Goal: Information Seeking & Learning: Learn about a topic

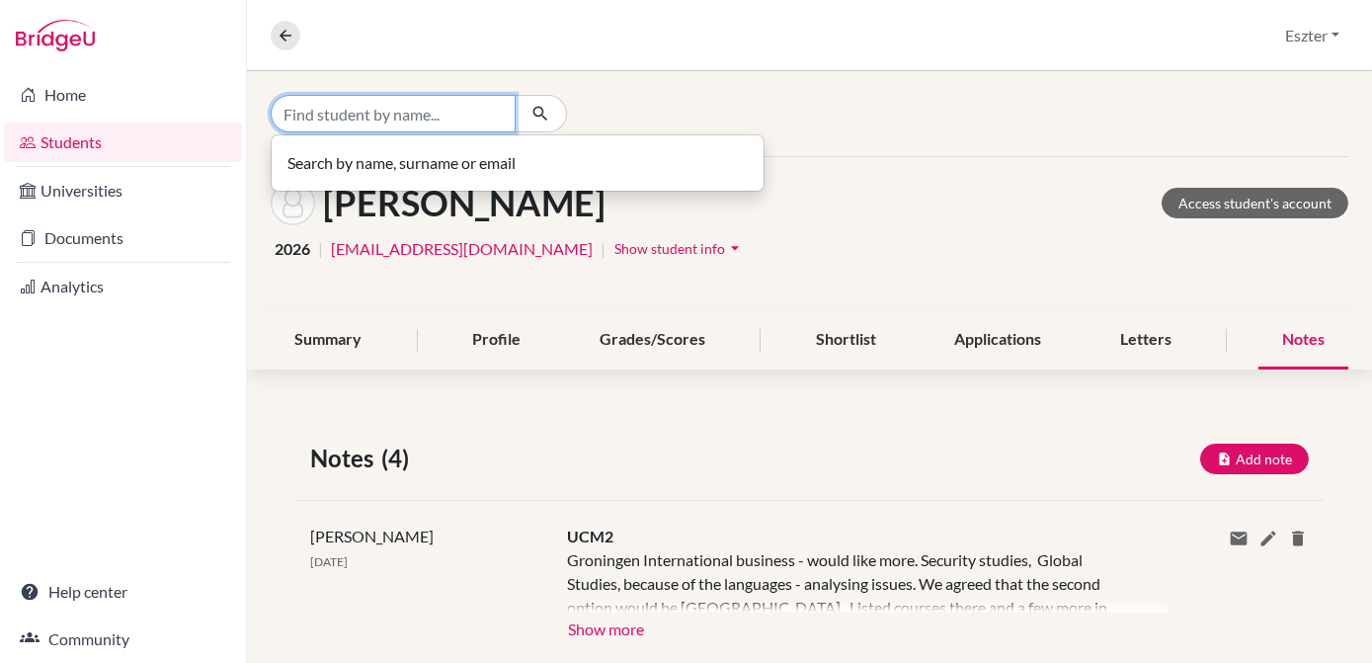
click at [506, 112] on input "Find student by name..." at bounding box center [393, 114] width 245 height 38
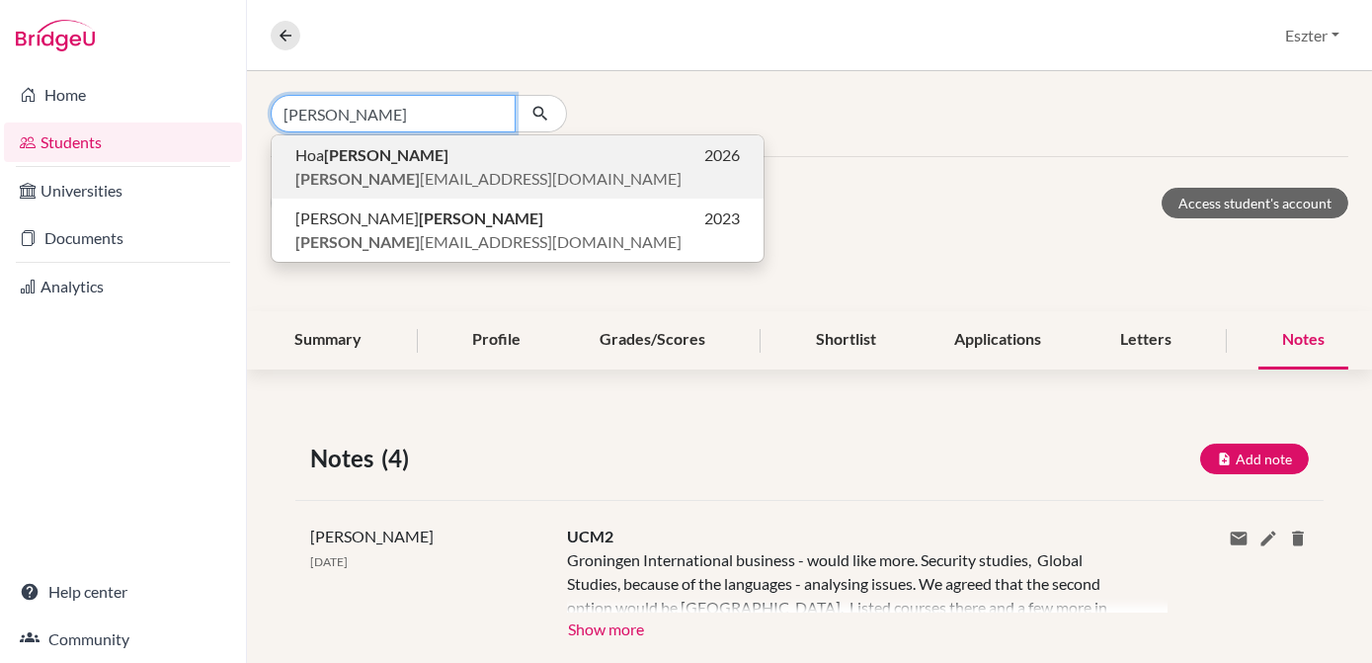
type input "bui"
click at [439, 178] on span "bui hoalan88@gmail.com" at bounding box center [488, 179] width 386 height 24
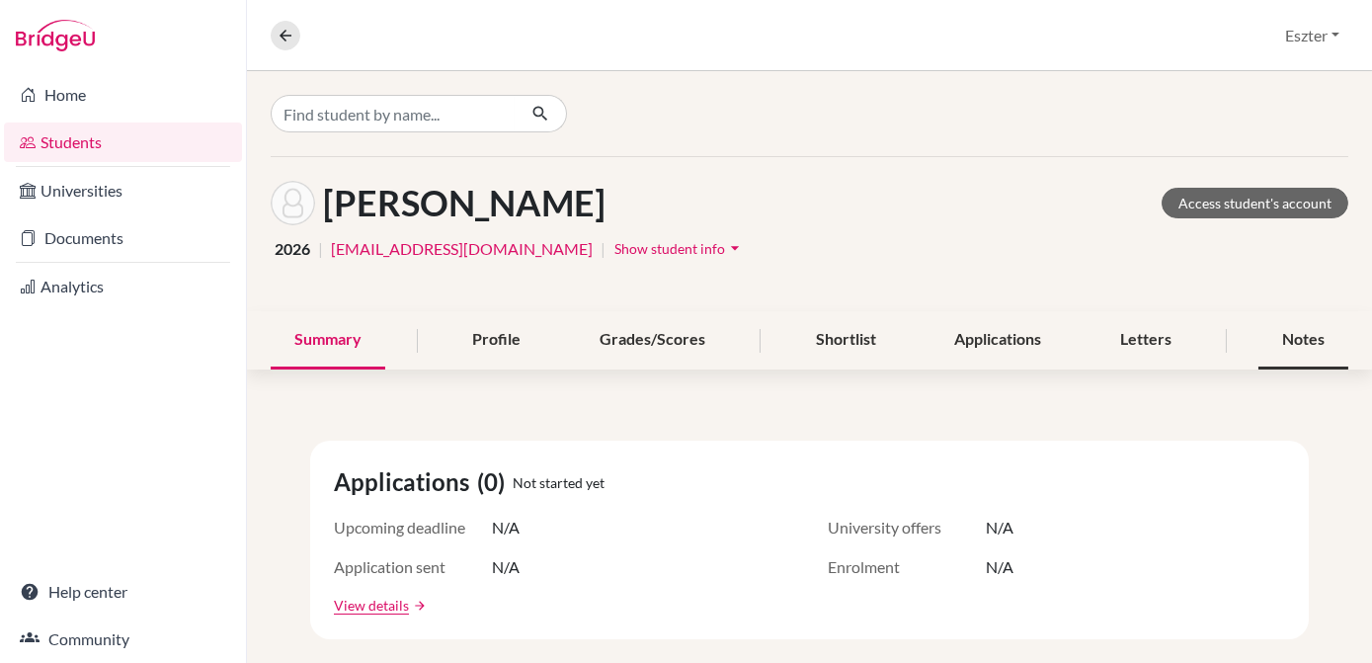
click at [1288, 332] on div "Notes" at bounding box center [1303, 340] width 90 height 58
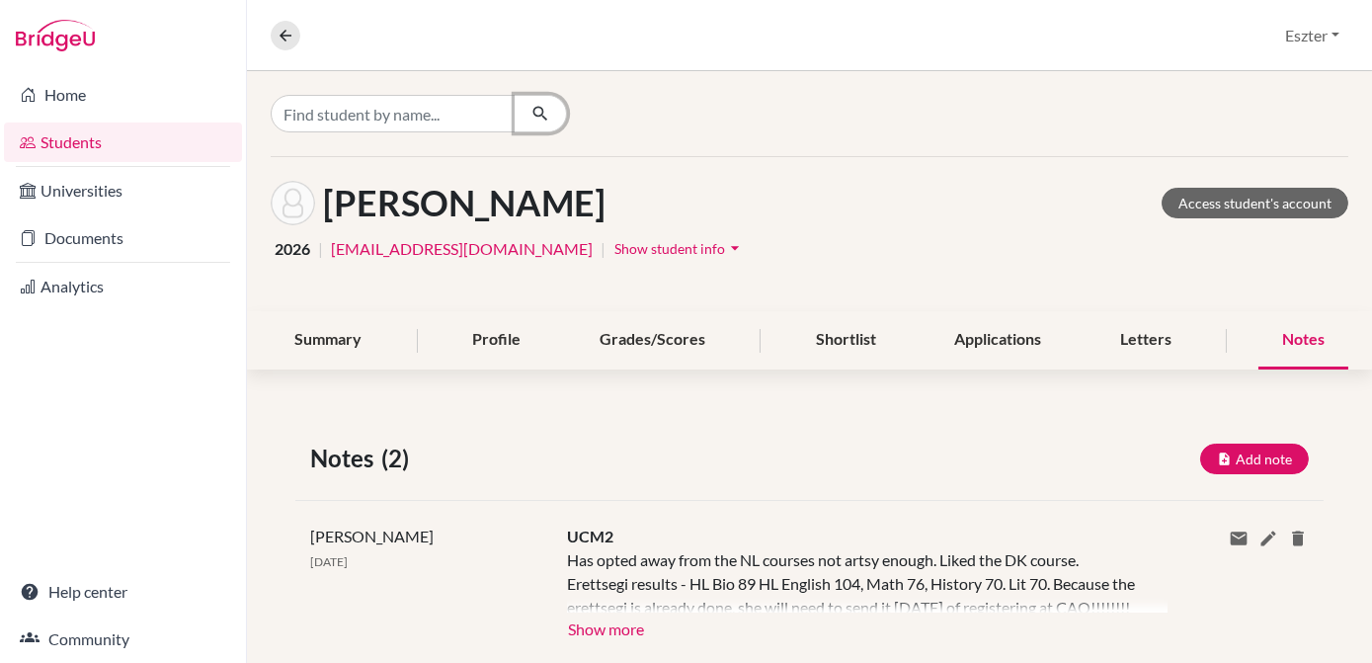
click at [524, 112] on button "button" at bounding box center [541, 114] width 52 height 38
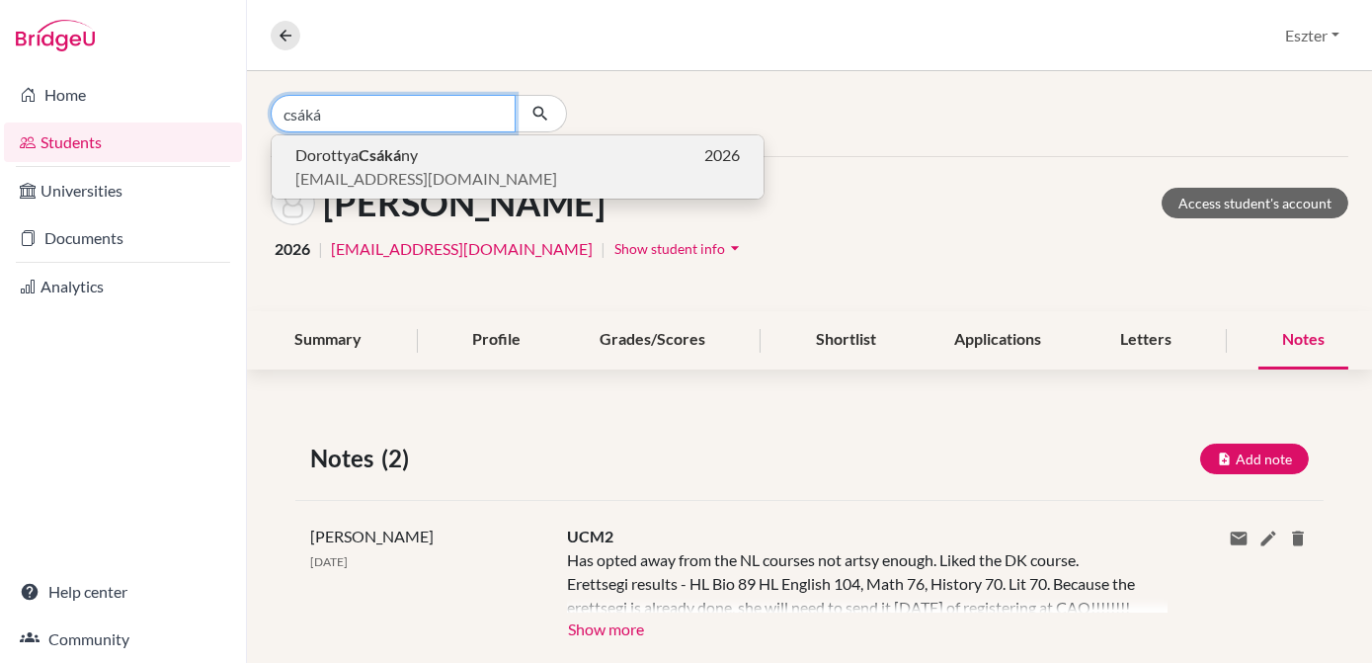
type input "csáká"
click at [494, 149] on p "Dorottya Csáká ny 2026" at bounding box center [517, 155] width 445 height 24
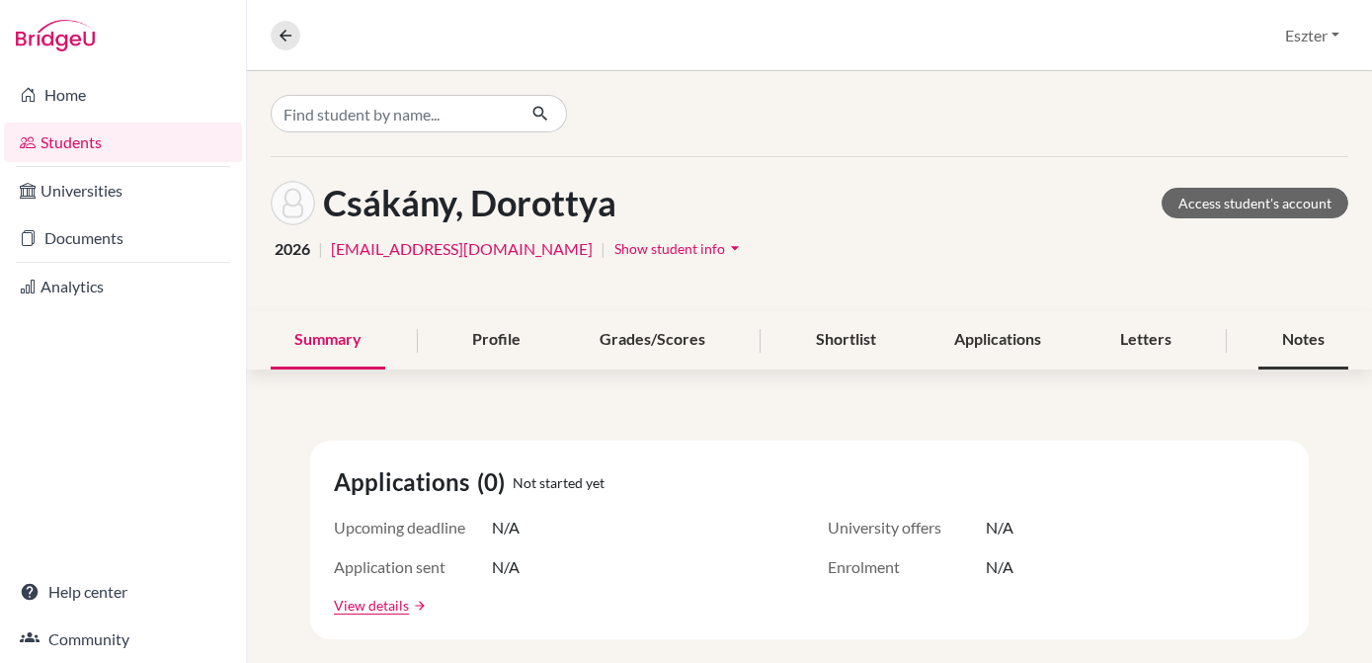
click at [1277, 348] on div "Notes" at bounding box center [1303, 340] width 90 height 58
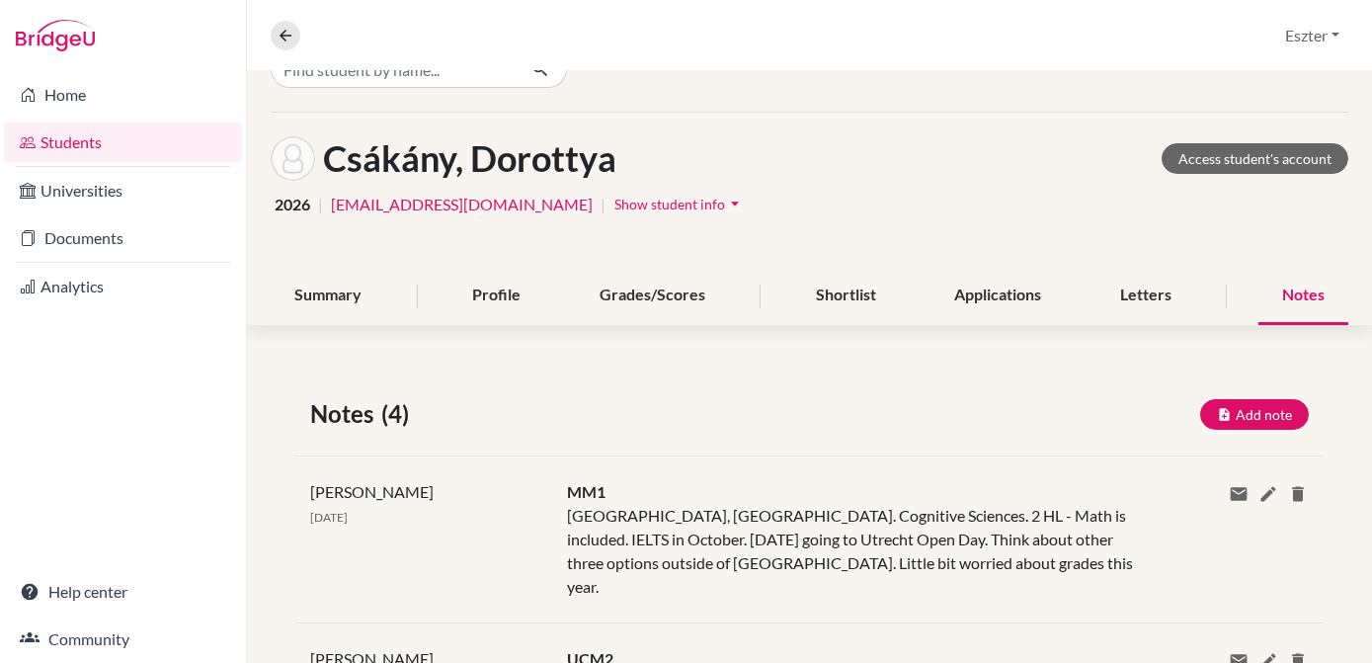
scroll to position [45, 0]
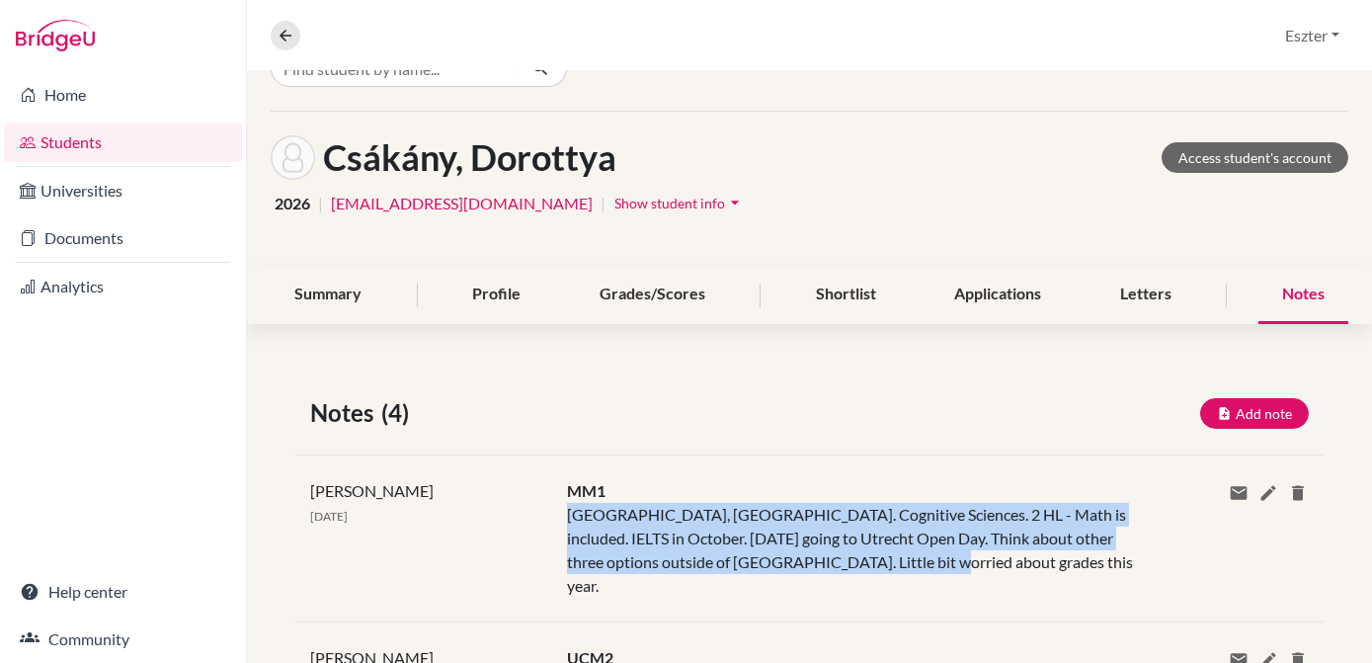
drag, startPoint x: 566, startPoint y: 512, endPoint x: 924, endPoint y: 567, distance: 361.8
click at [924, 567] on div "MM1 Denmark, NL. Cognitive Sciences. 2 HL - Math is included. IELTS in October.…" at bounding box center [852, 538] width 600 height 119
copy div "Denmark, NL. Cognitive Sciences. 2 HL - Math is included. IELTS in October. Nov…"
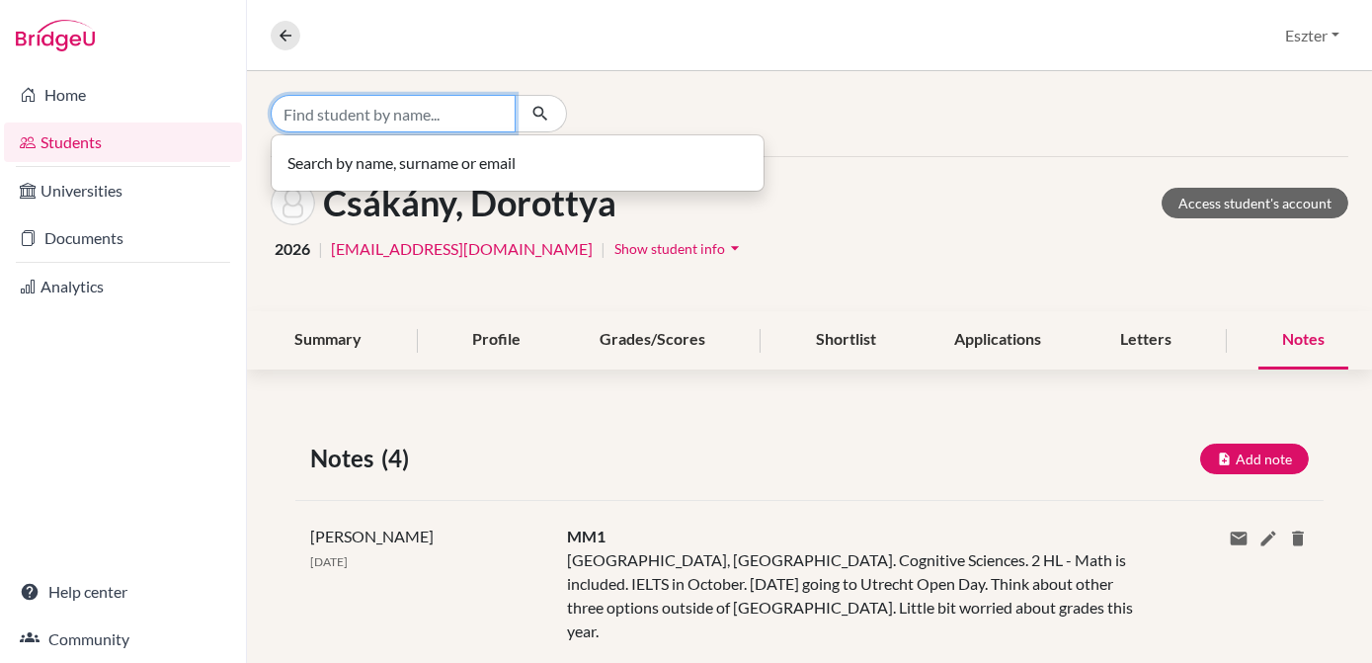
click at [457, 111] on input "Find student by name..." at bounding box center [393, 114] width 245 height 38
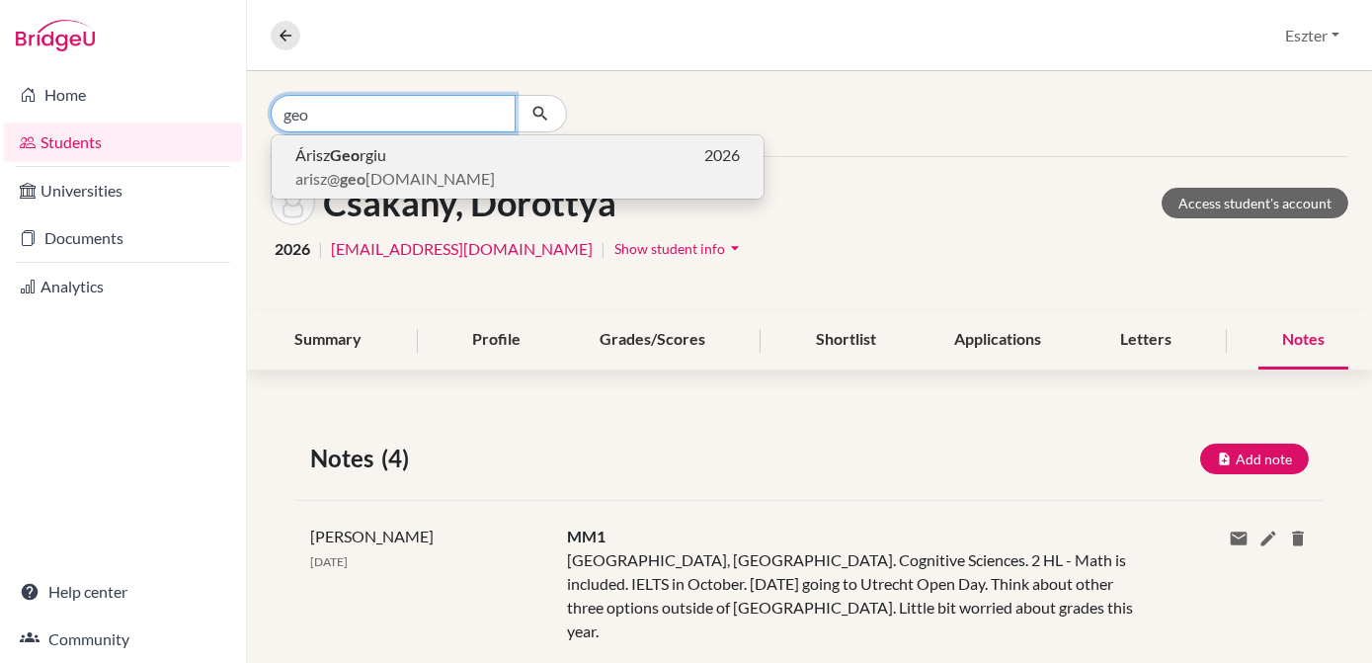
type input "geo"
click at [411, 169] on span "arisz@ geo rgiu.hu" at bounding box center [395, 179] width 200 height 24
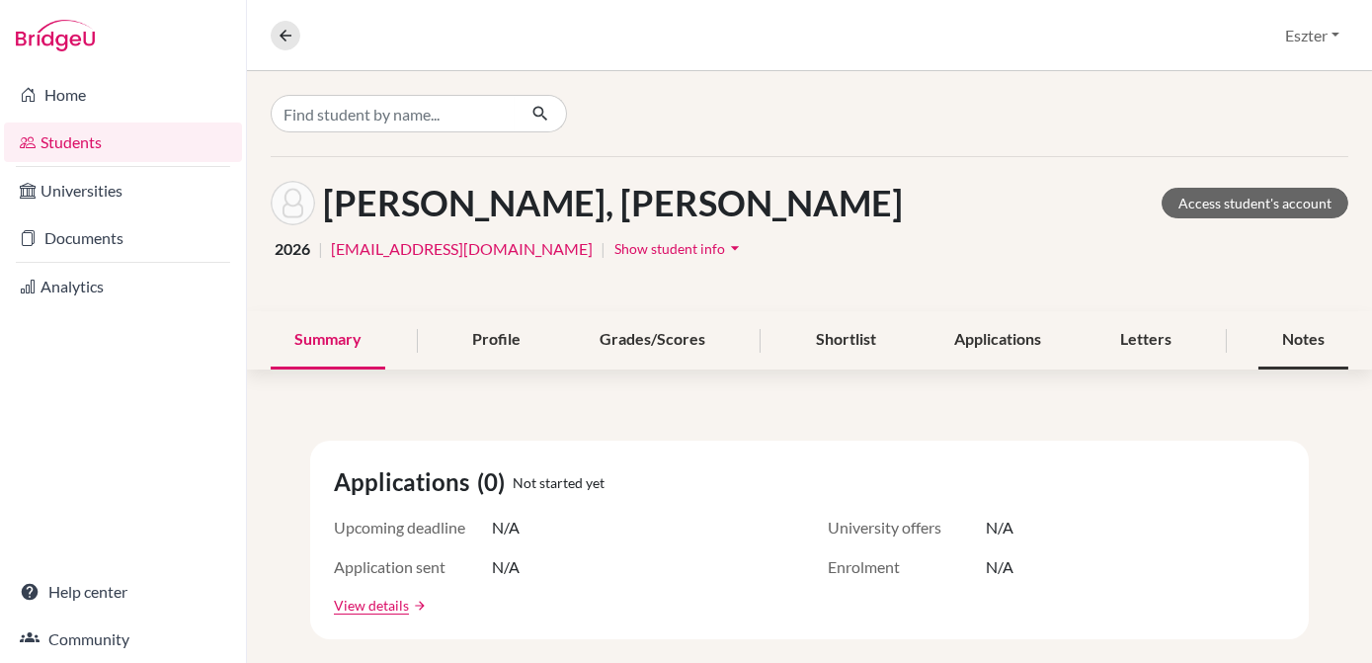
click at [1297, 336] on div "Notes" at bounding box center [1303, 340] width 90 height 58
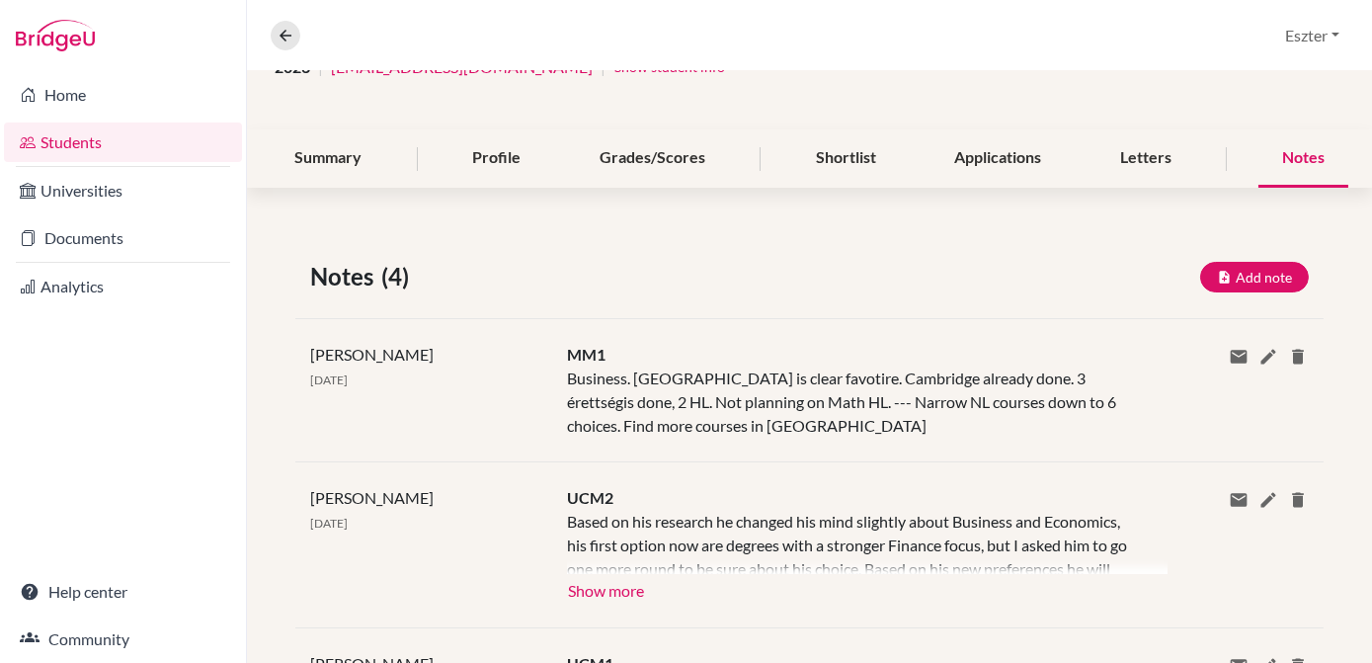
scroll to position [187, 0]
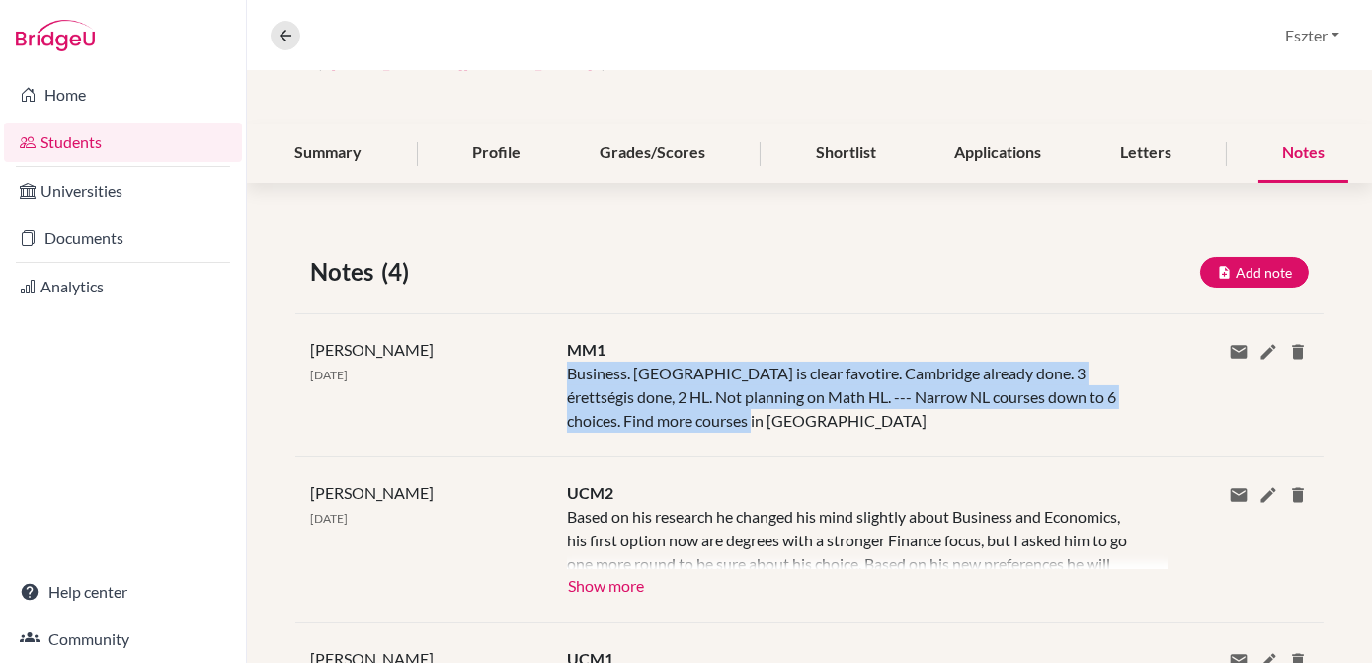
drag, startPoint x: 566, startPoint y: 369, endPoint x: 721, endPoint y: 423, distance: 164.0
click at [721, 423] on div "MM1 Business. Tilburg is clear favotire. Cambridge already done. 3 érettségis d…" at bounding box center [852, 385] width 600 height 95
copy div "Business. Tilburg is clear favotire. Cambridge already done. 3 érettségis done,…"
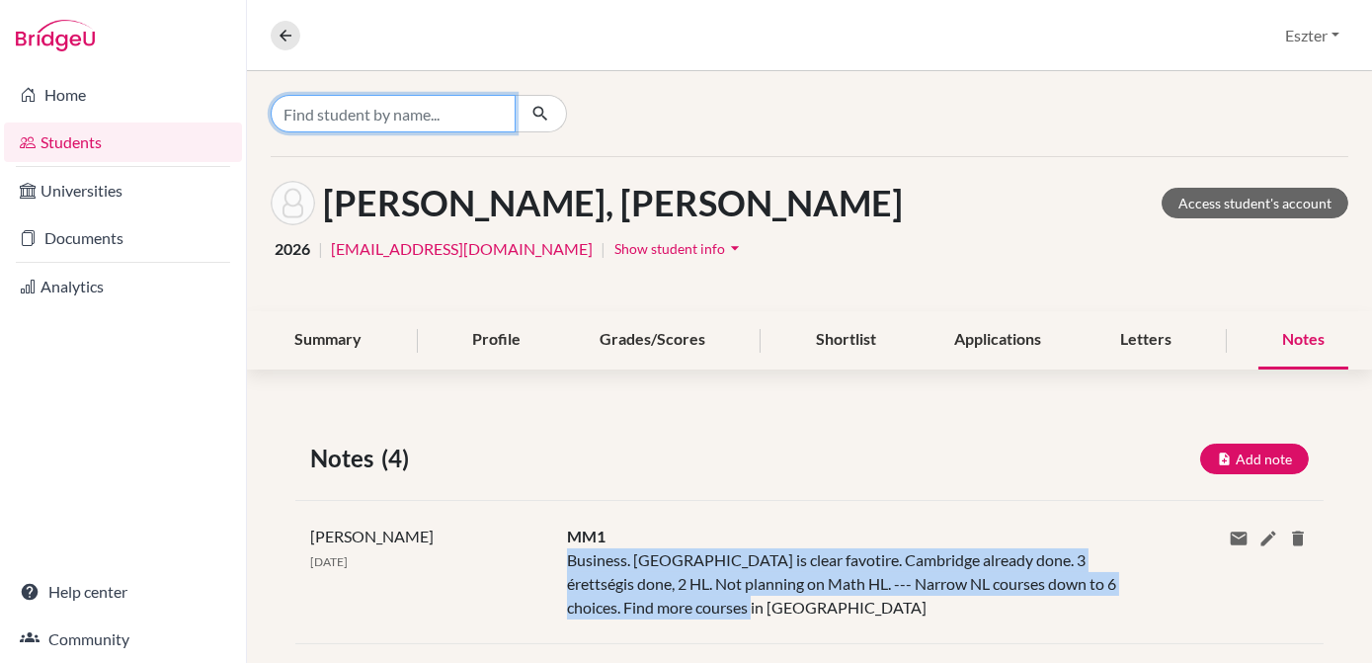
click at [356, 124] on input "Find student by name..." at bounding box center [393, 114] width 245 height 38
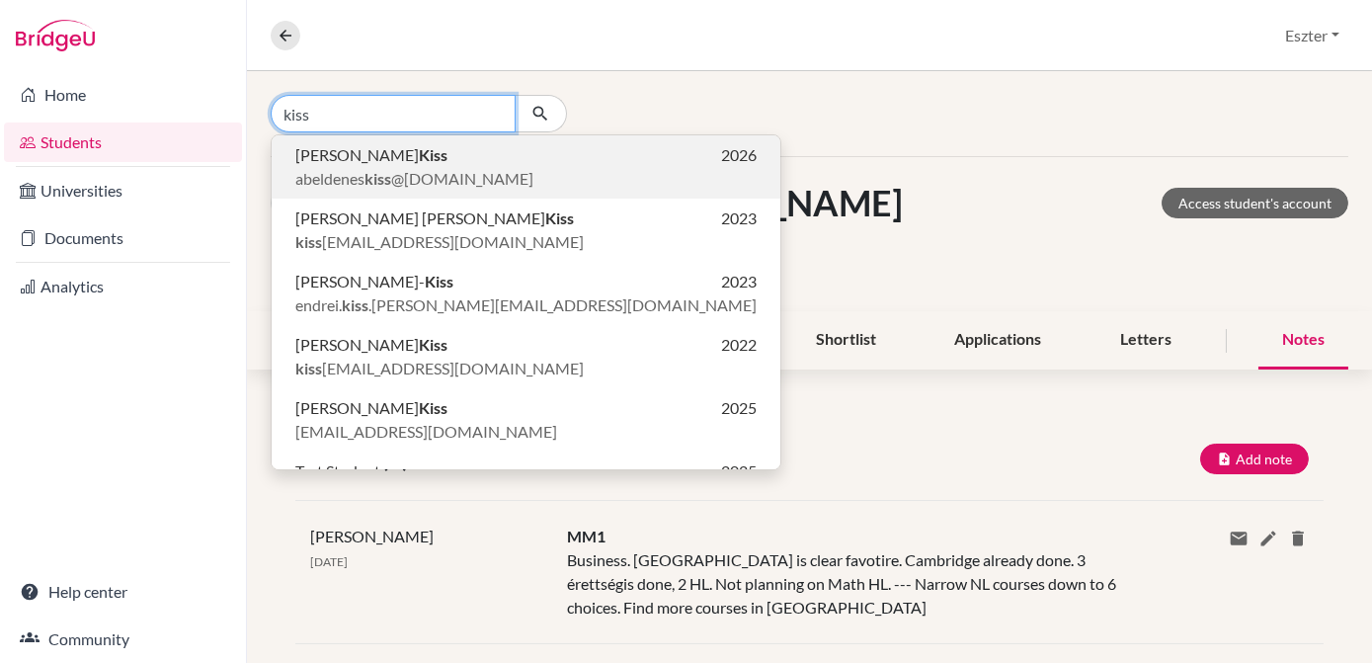
type input "kiss"
click at [419, 147] on b "Kiss" at bounding box center [433, 154] width 29 height 19
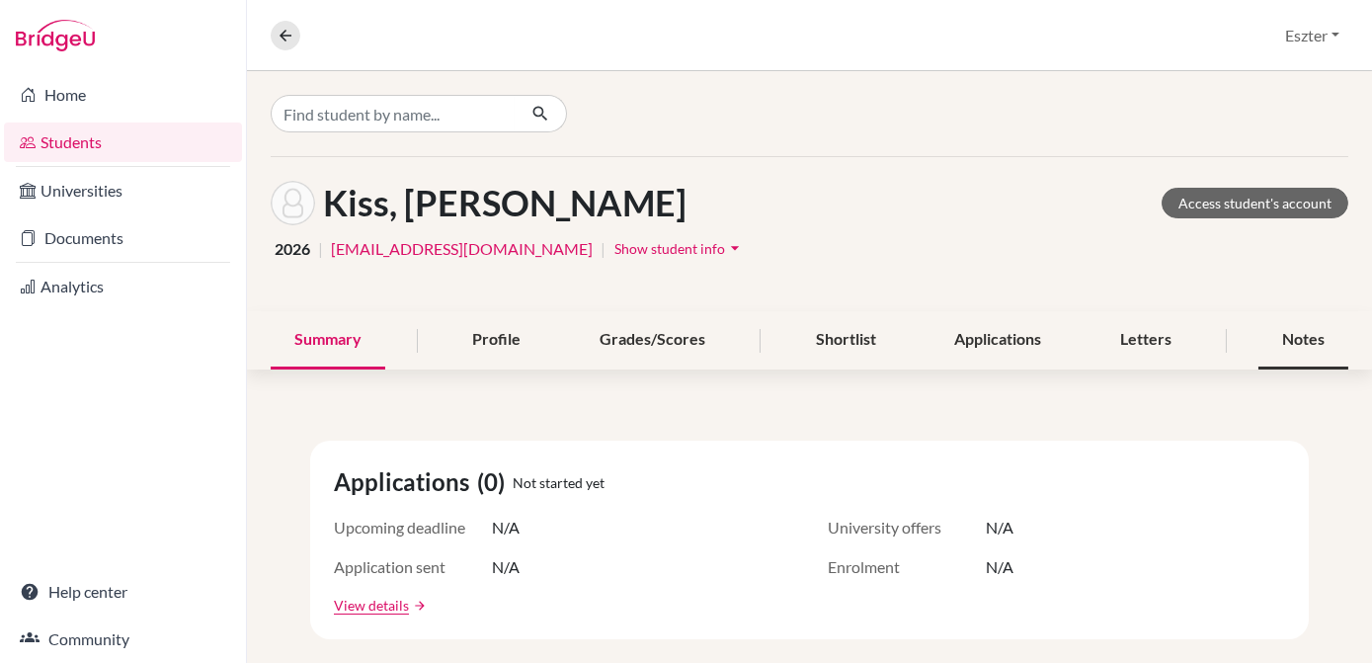
click at [1285, 330] on div "Notes" at bounding box center [1303, 340] width 90 height 58
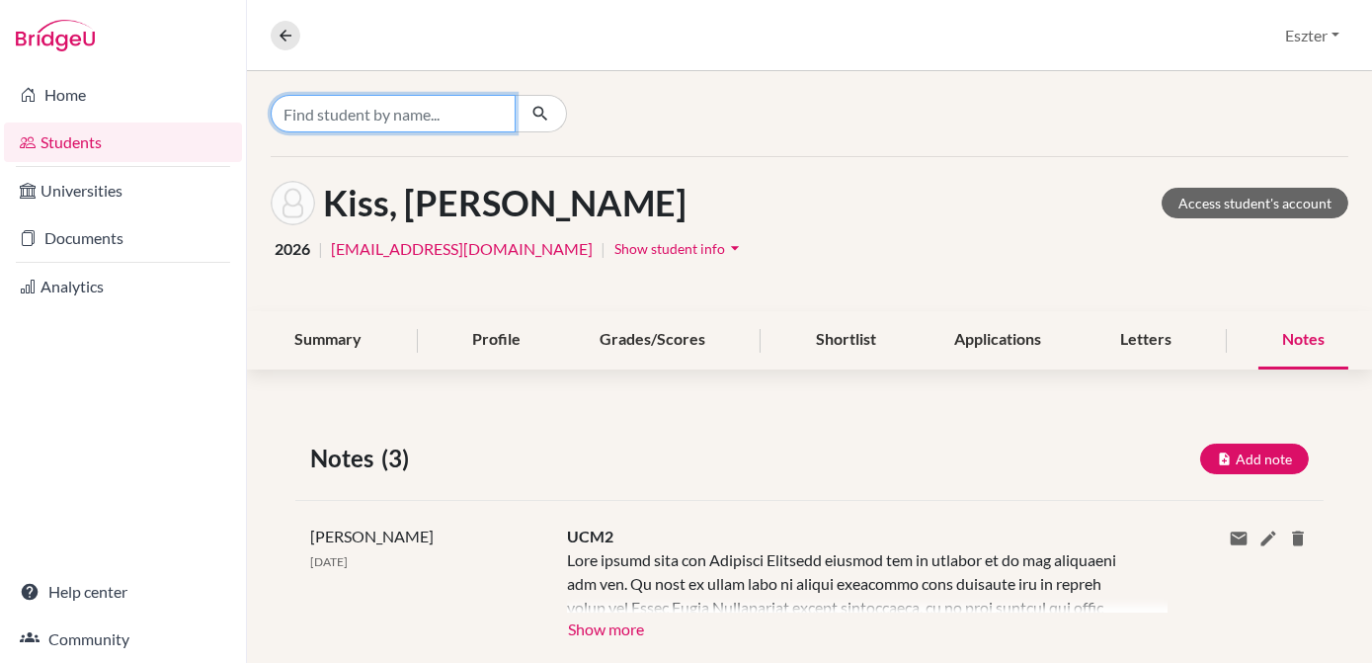
click at [400, 123] on input "Find student by name..." at bounding box center [393, 114] width 245 height 38
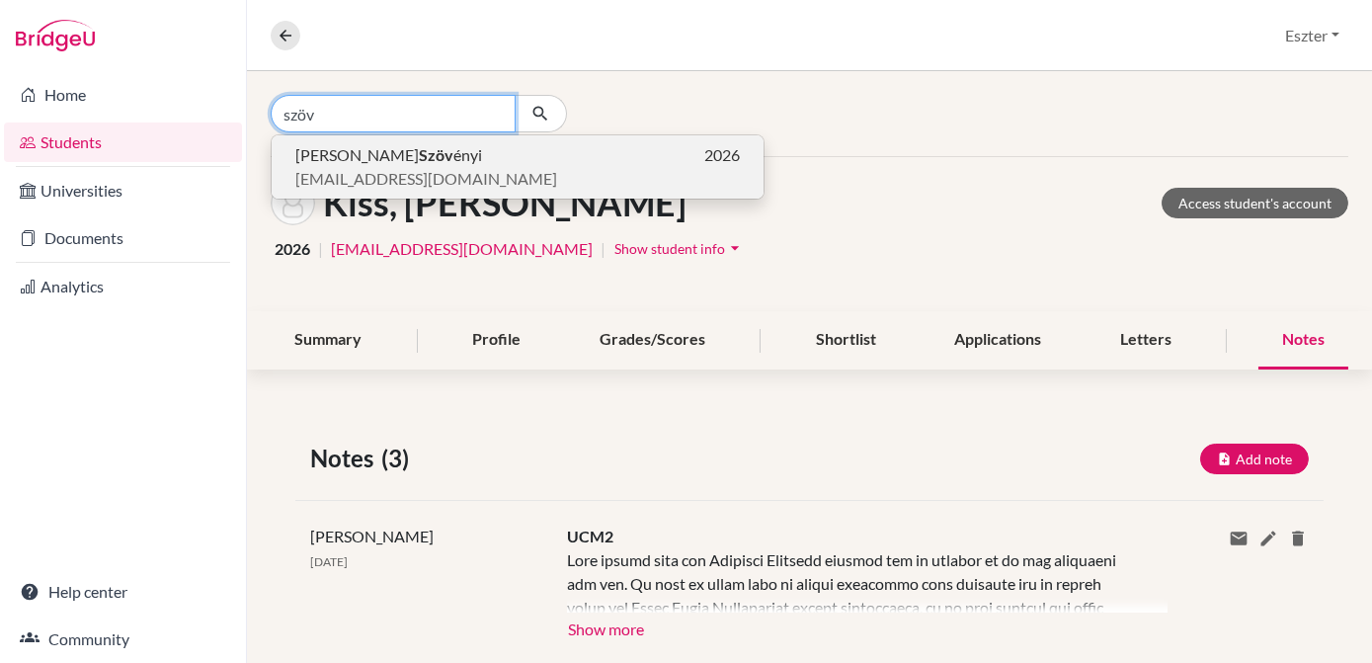
type input "szöv"
click at [419, 150] on b "Szöv" at bounding box center [436, 154] width 35 height 19
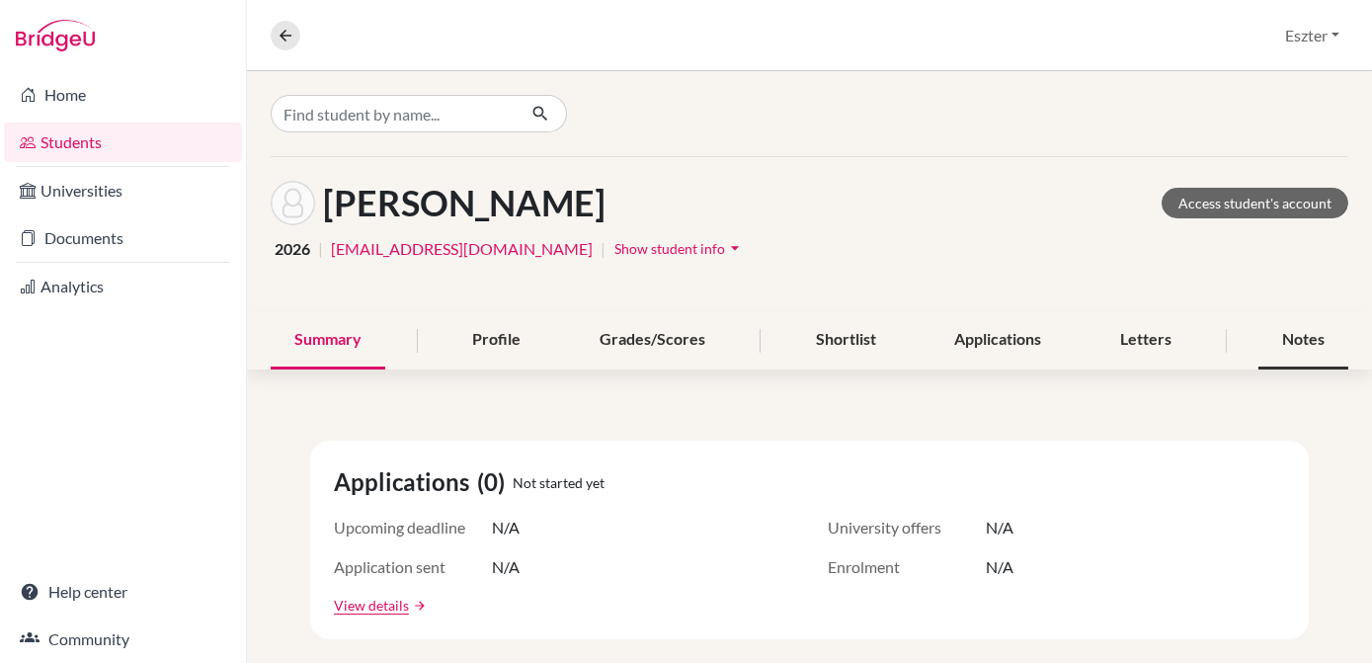
click at [1281, 345] on div "Notes" at bounding box center [1303, 340] width 90 height 58
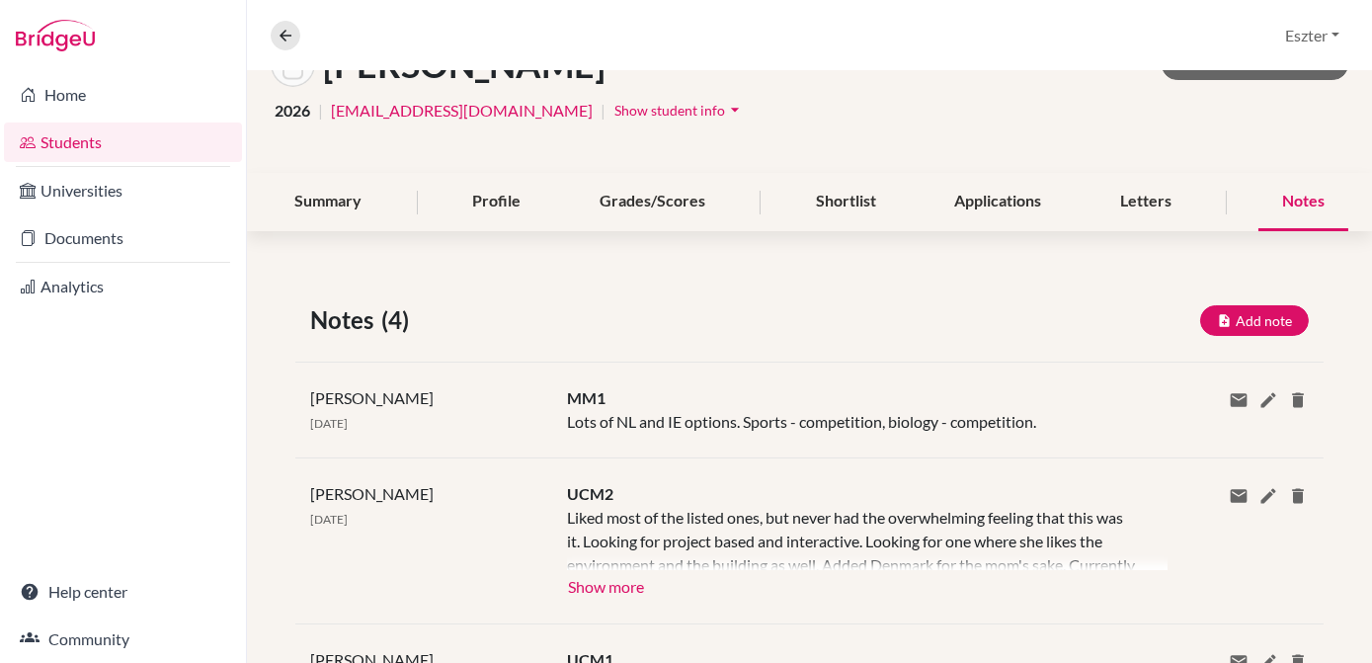
scroll to position [147, 0]
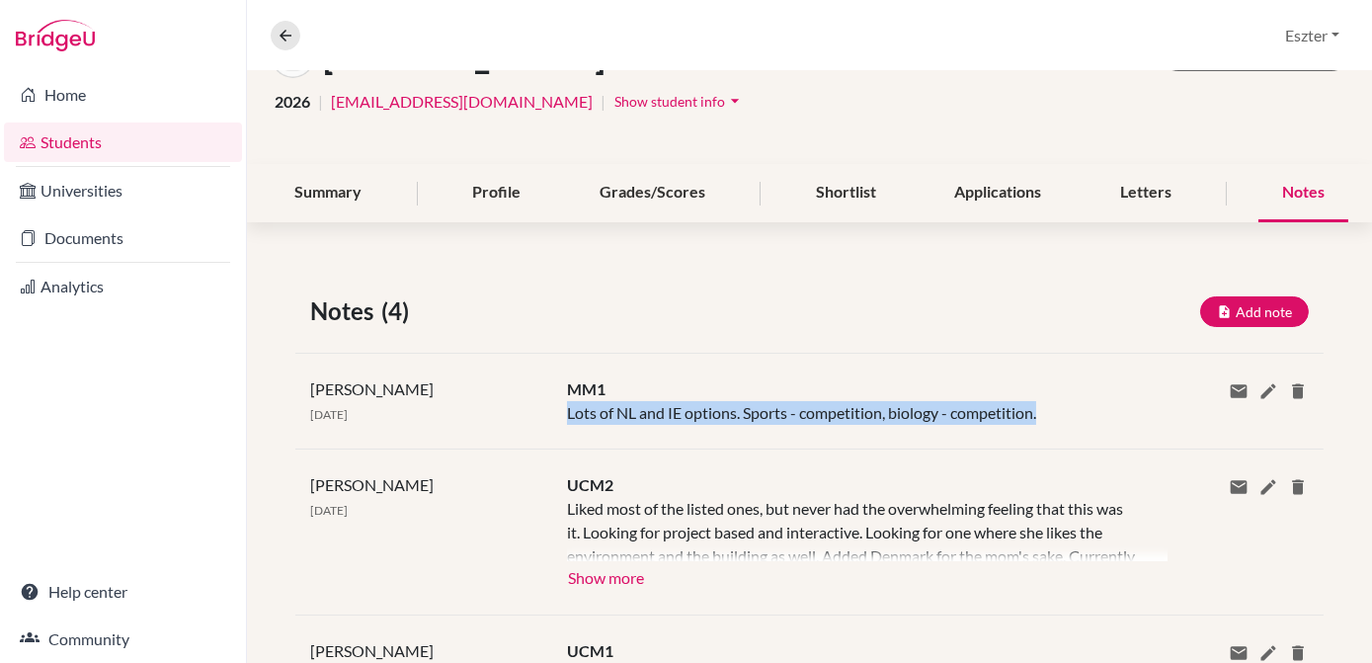
drag, startPoint x: 1044, startPoint y: 412, endPoint x: 563, endPoint y: 429, distance: 481.4
click at [563, 429] on div "Daniel Hever 06 Oct 2025 MM1 Lots of NL and IE options. Sports - competition, b…" at bounding box center [809, 401] width 1028 height 96
copy div "Lots of NL and IE options. Sports - competition, biology - competition."
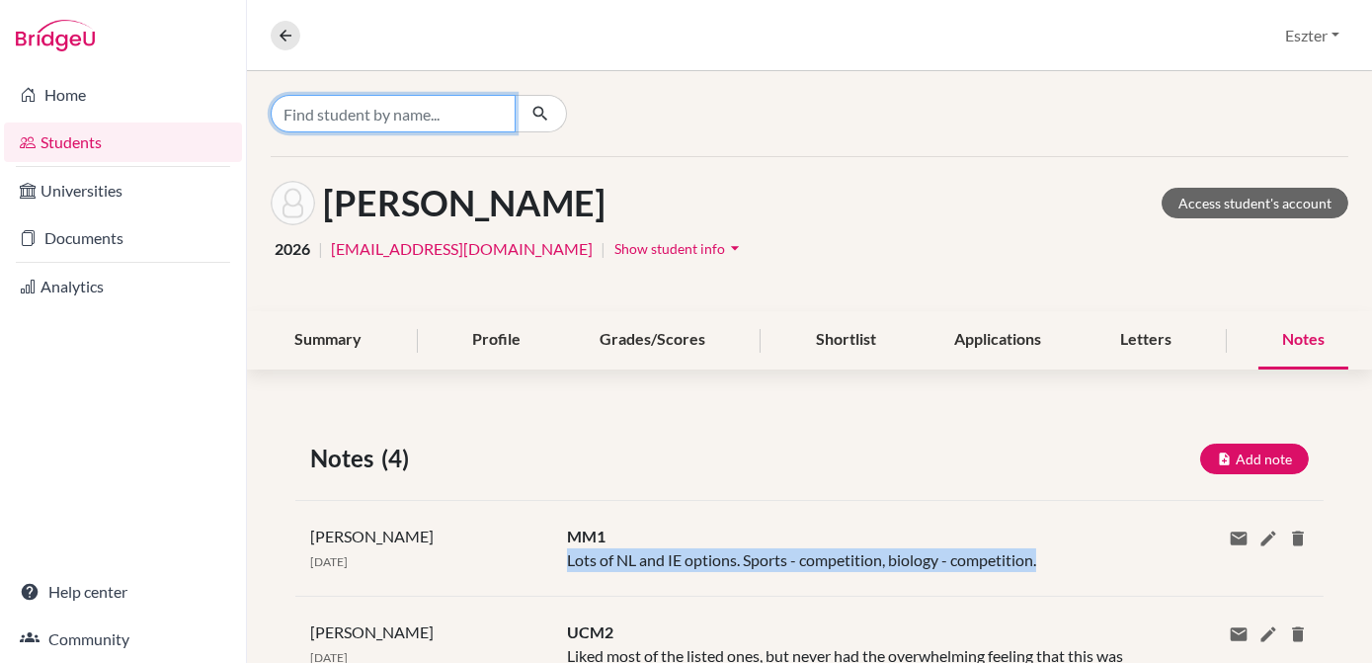
click at [429, 115] on input "Find student by name..." at bounding box center [393, 114] width 245 height 38
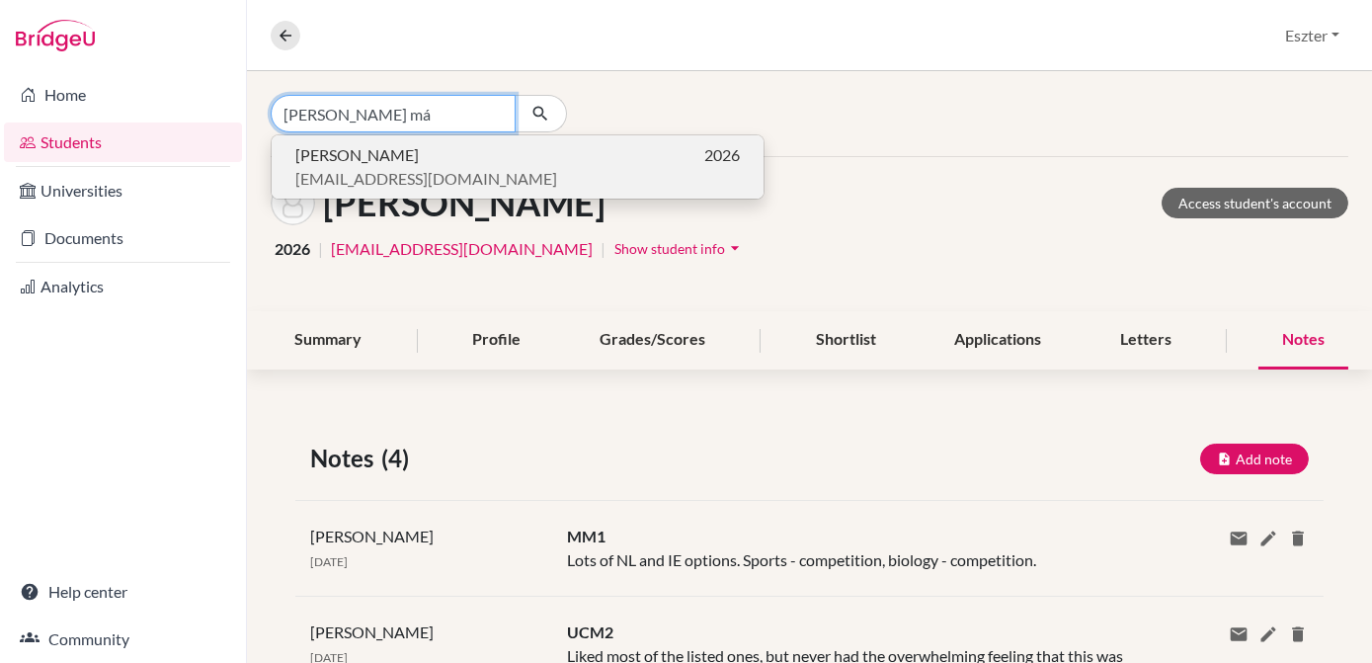
type input "tóth má"
click at [400, 152] on p "Máté Tóth 2026" at bounding box center [517, 155] width 445 height 24
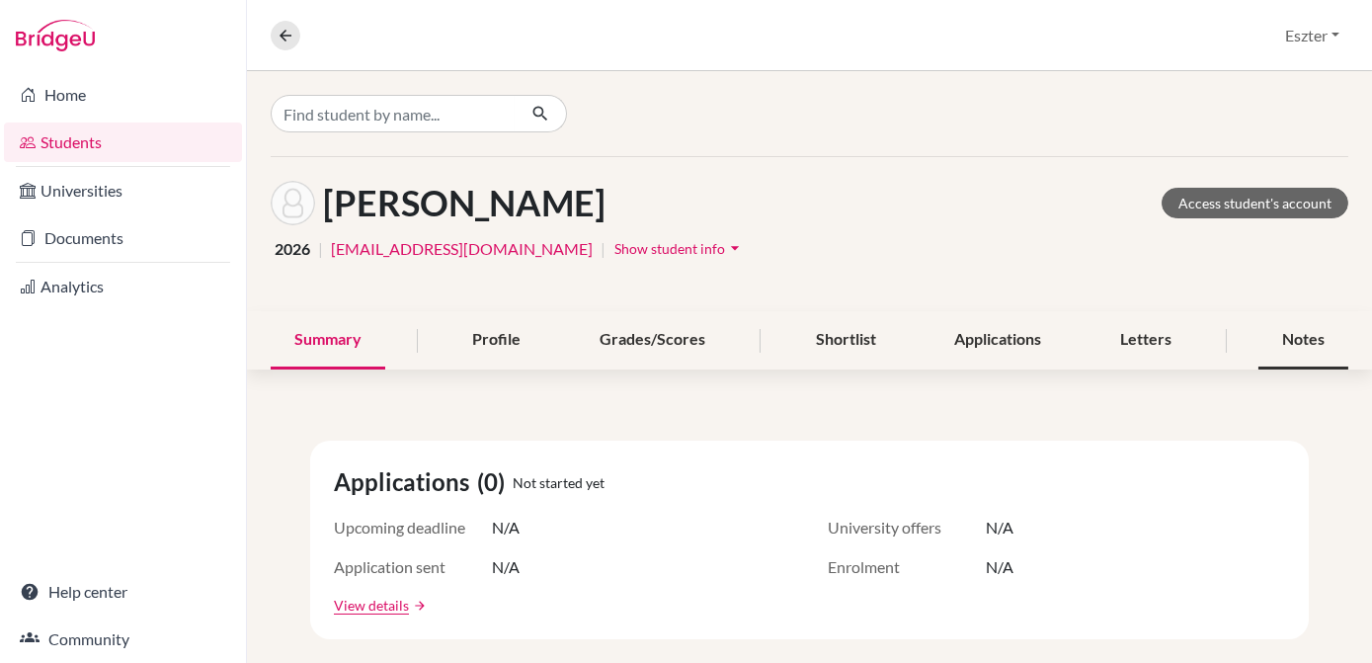
click at [1290, 338] on div "Notes" at bounding box center [1303, 340] width 90 height 58
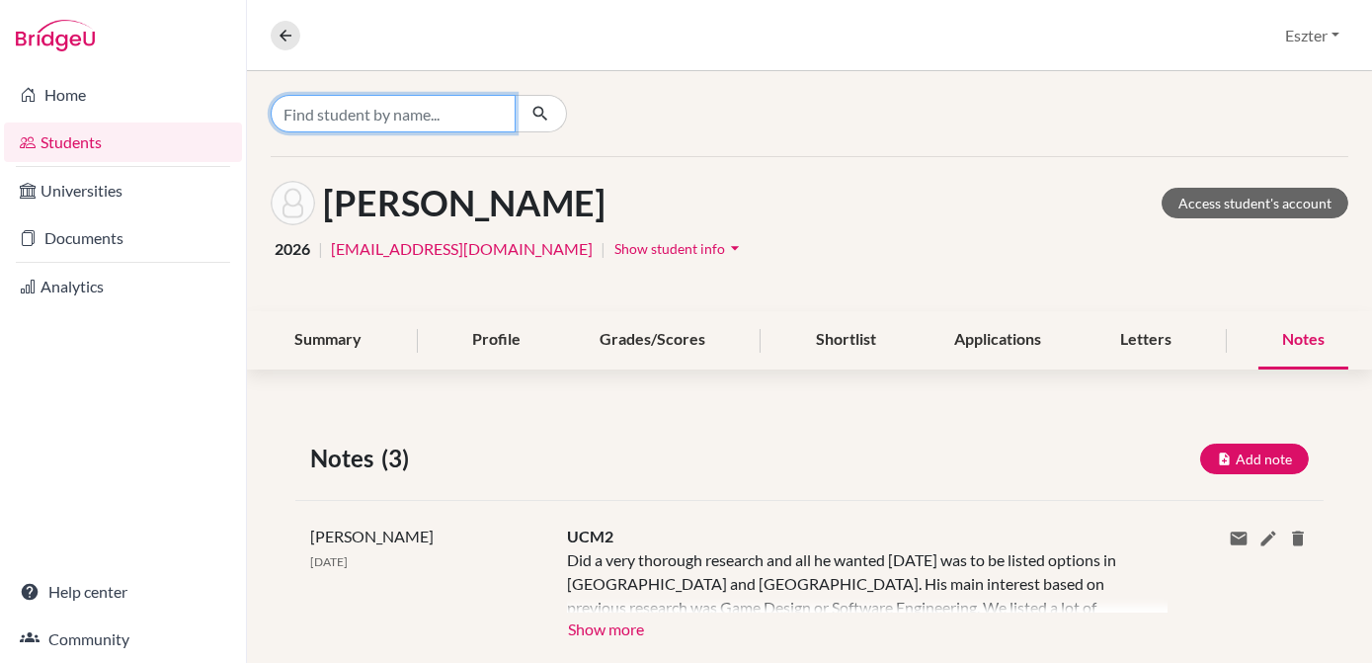
click at [453, 118] on input "Find student by name..." at bounding box center [393, 114] width 245 height 38
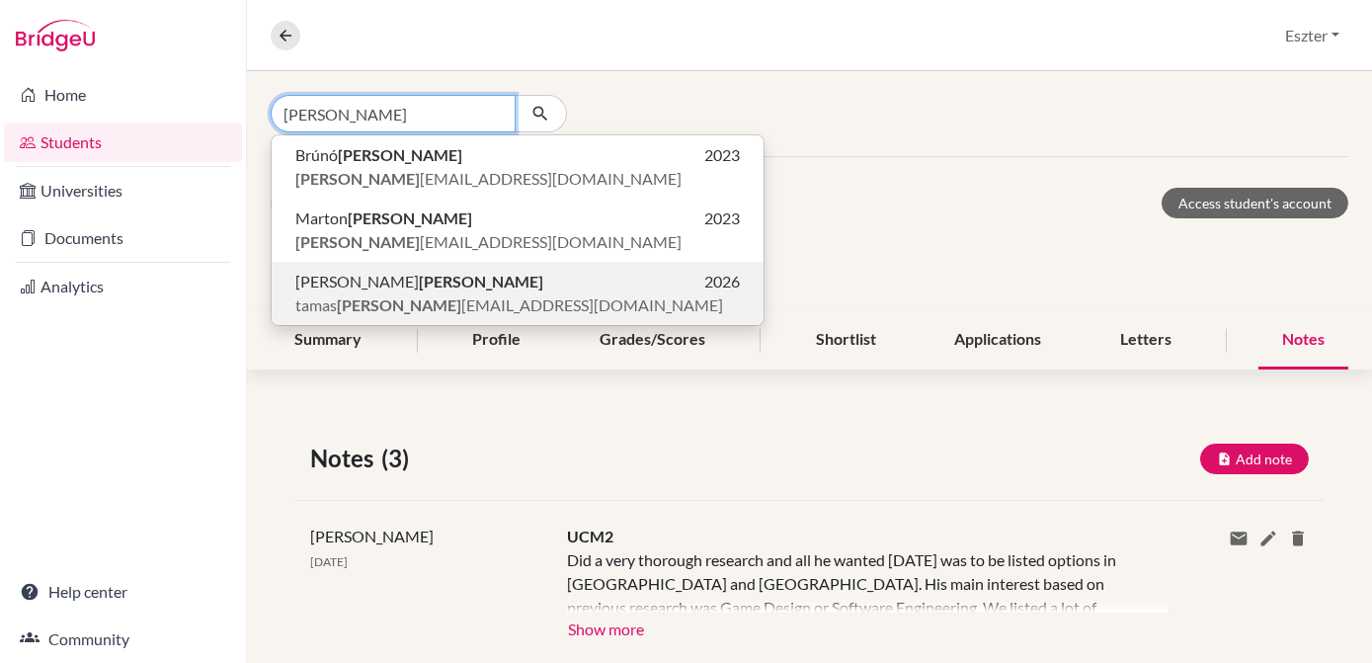
type input "vass"
click at [390, 283] on p "Tamás Vass 2026" at bounding box center [517, 282] width 445 height 24
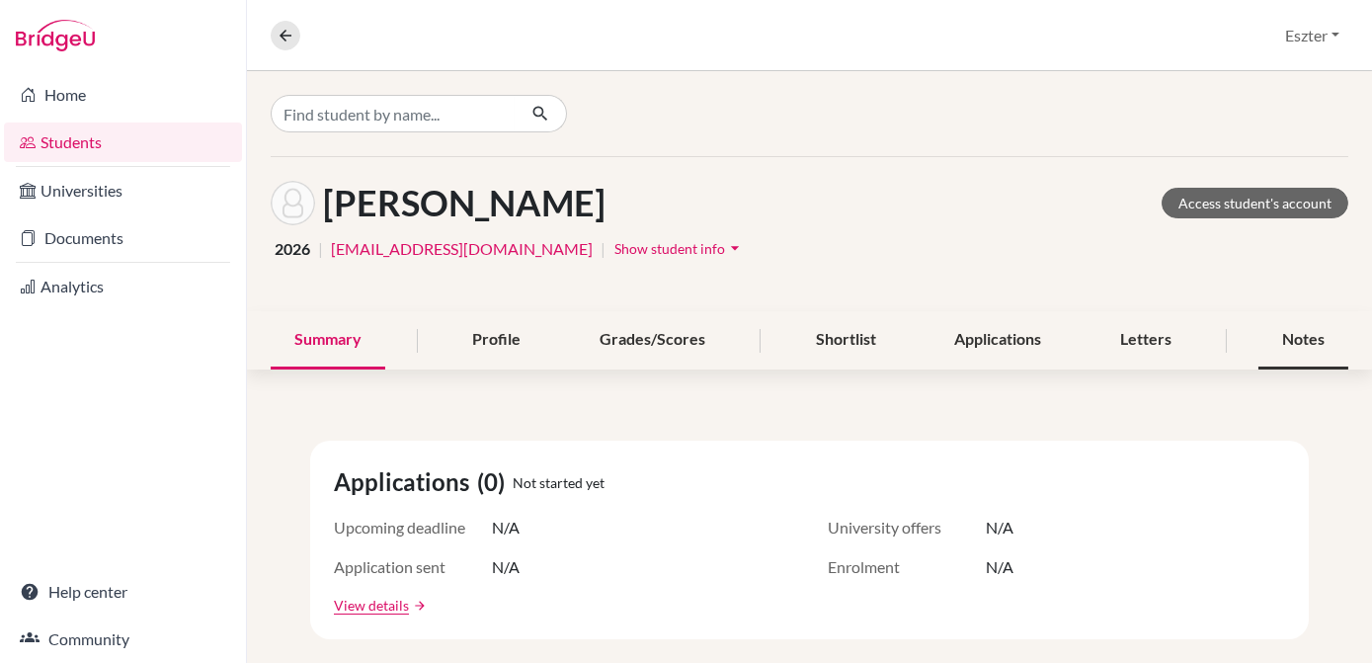
click at [1281, 340] on div "Notes" at bounding box center [1303, 340] width 90 height 58
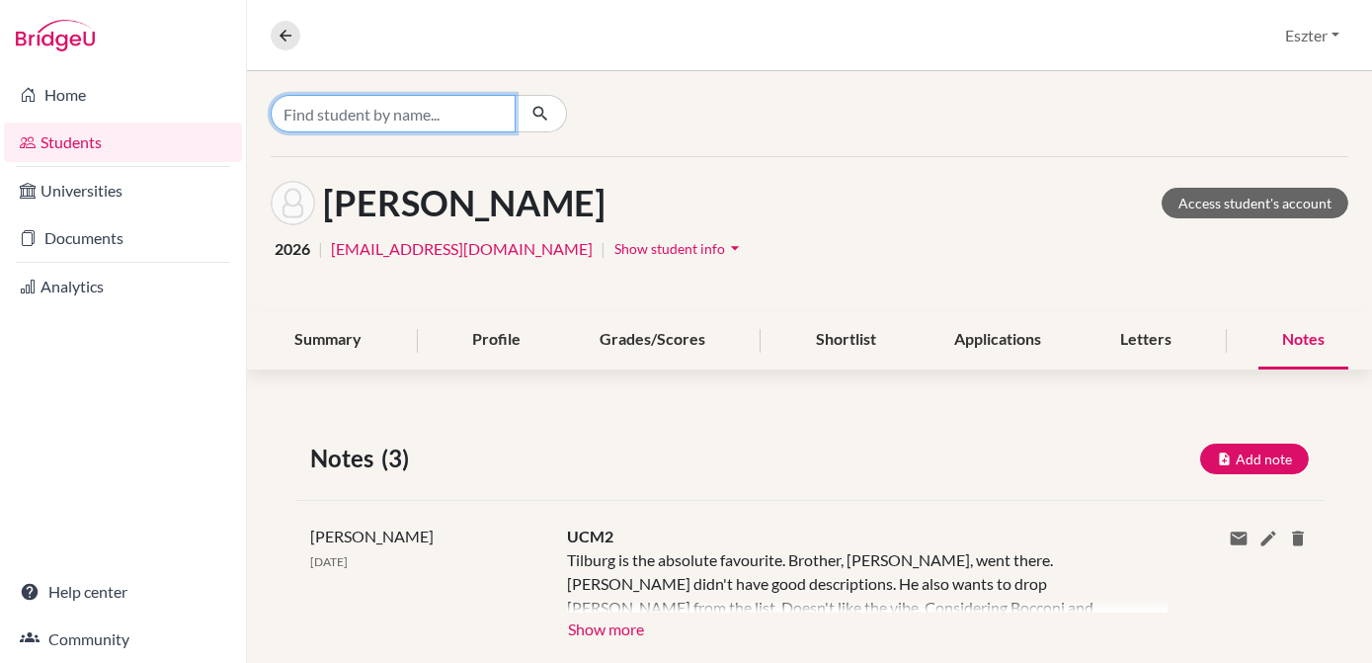
click at [461, 112] on input "Find student by name..." at bounding box center [393, 114] width 245 height 38
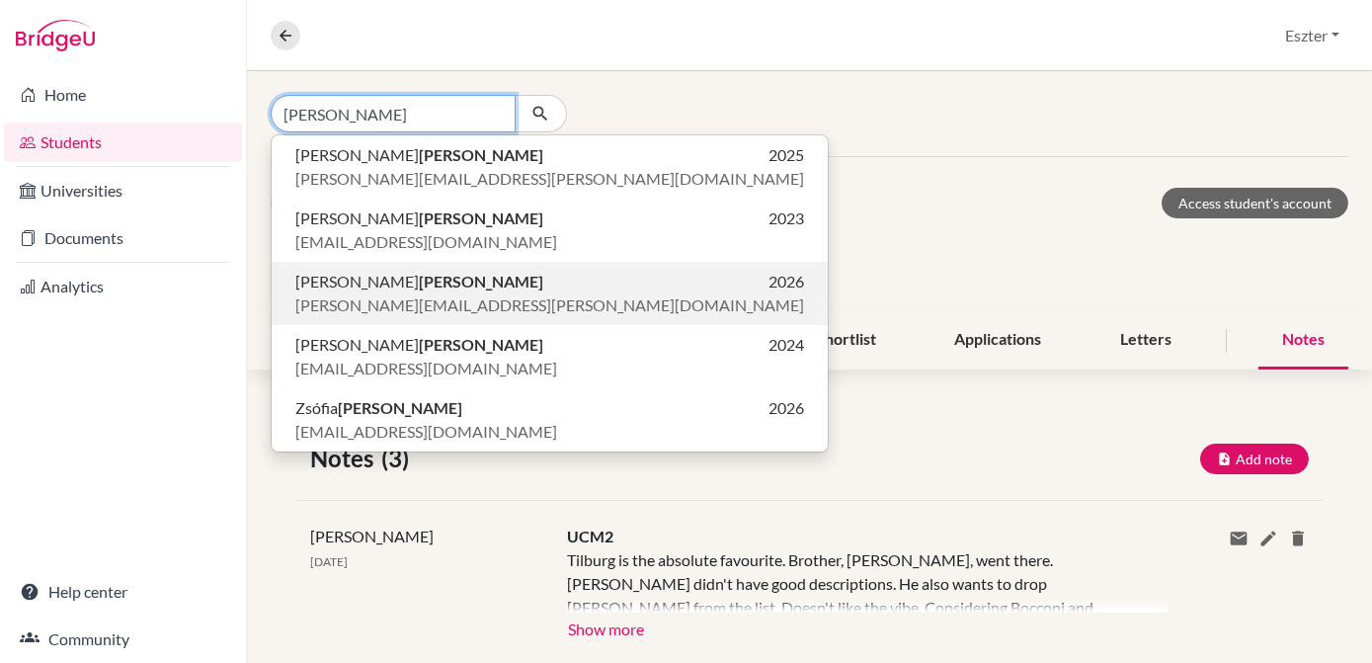
type input "takács"
click at [376, 288] on p "Leó Takács 2026" at bounding box center [549, 282] width 509 height 24
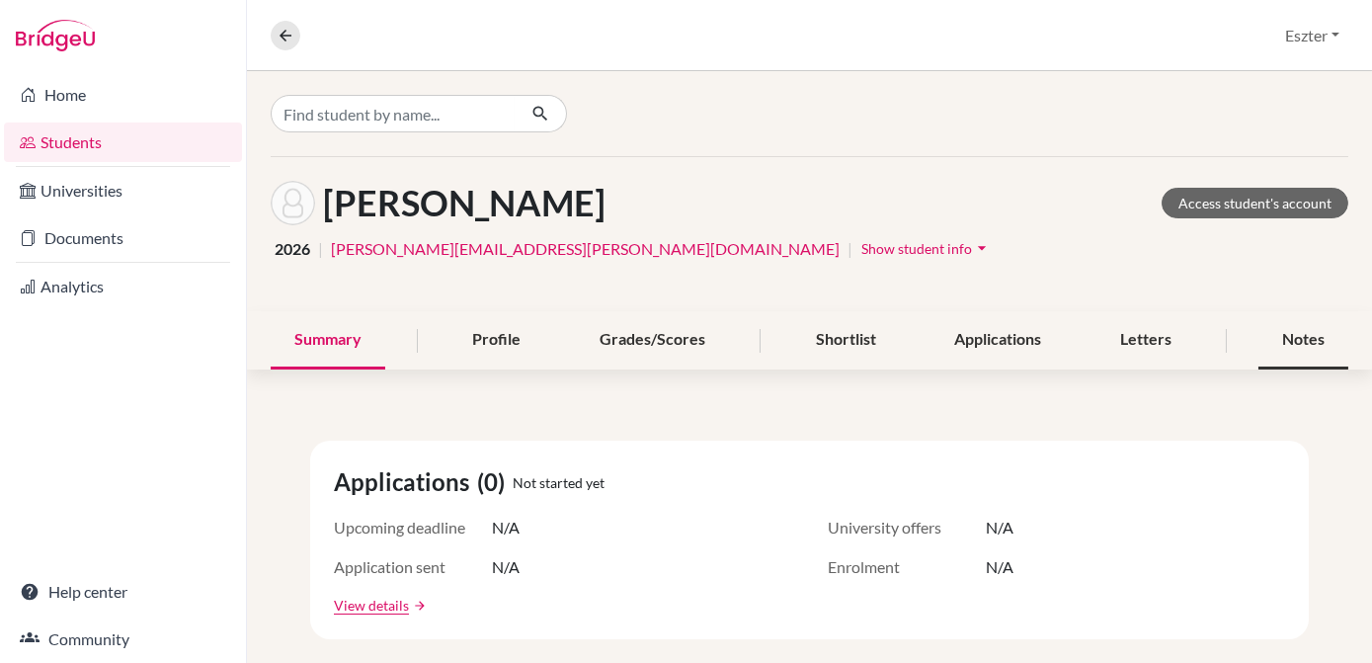
click at [1291, 341] on div "Notes" at bounding box center [1303, 340] width 90 height 58
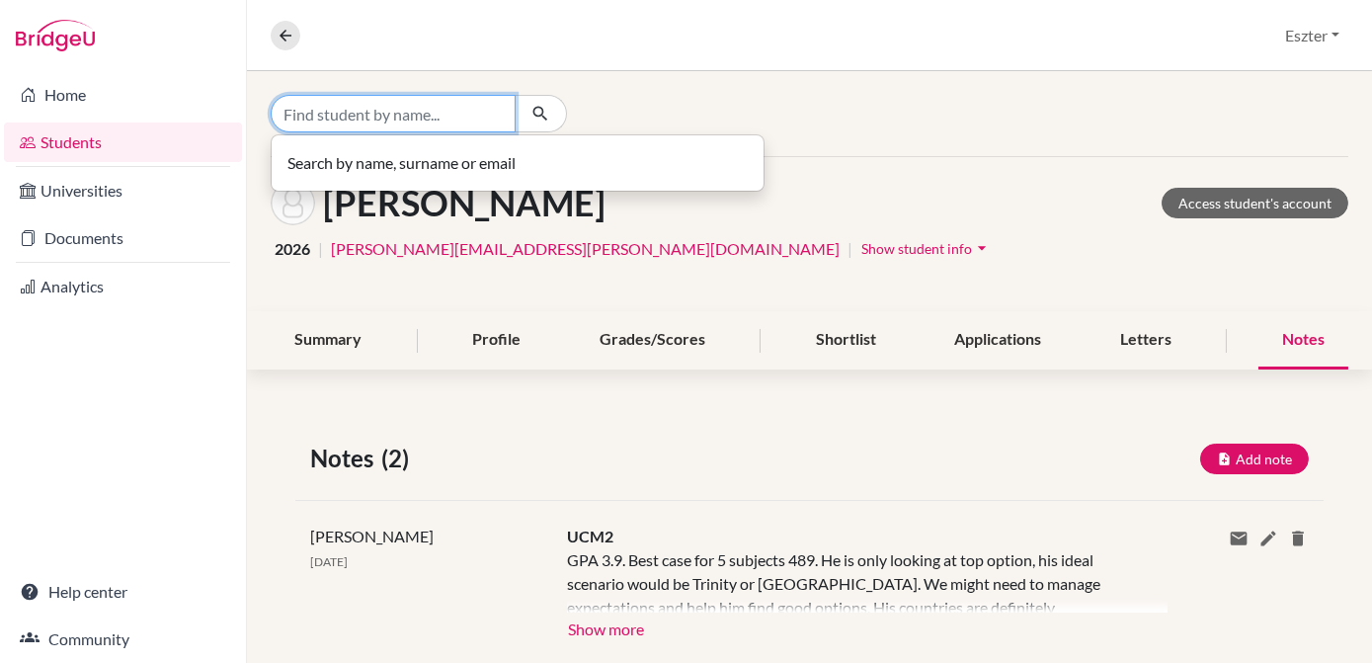
click at [463, 107] on input "Find student by name..." at bounding box center [393, 114] width 245 height 38
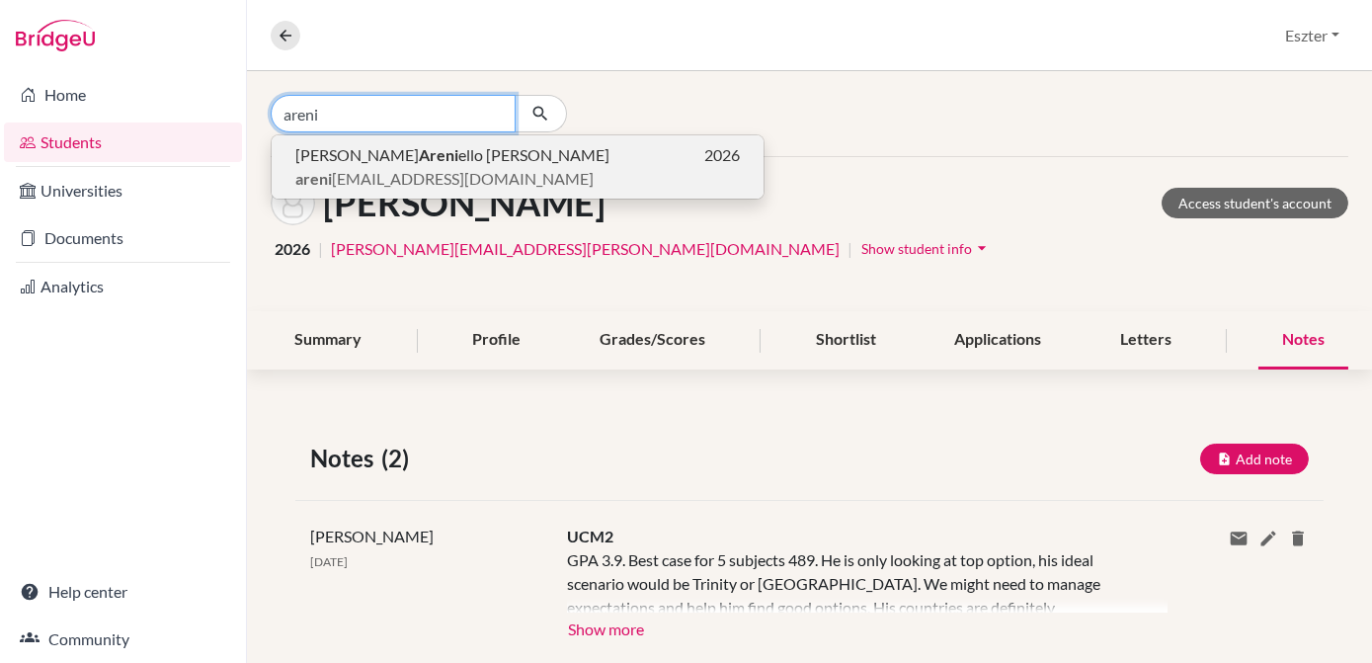
type input "areni"
click at [349, 185] on span "areni elloscharli@gmail.com" at bounding box center [444, 179] width 298 height 24
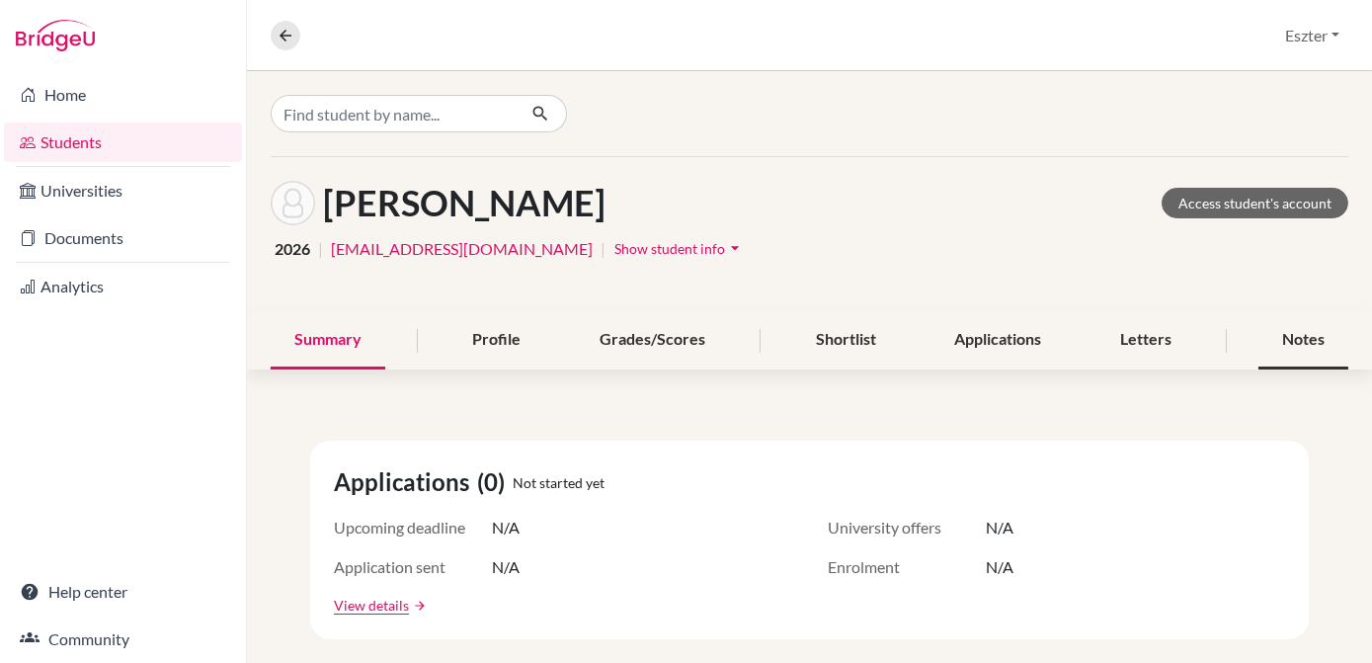
click at [1292, 346] on div "Notes" at bounding box center [1303, 340] width 90 height 58
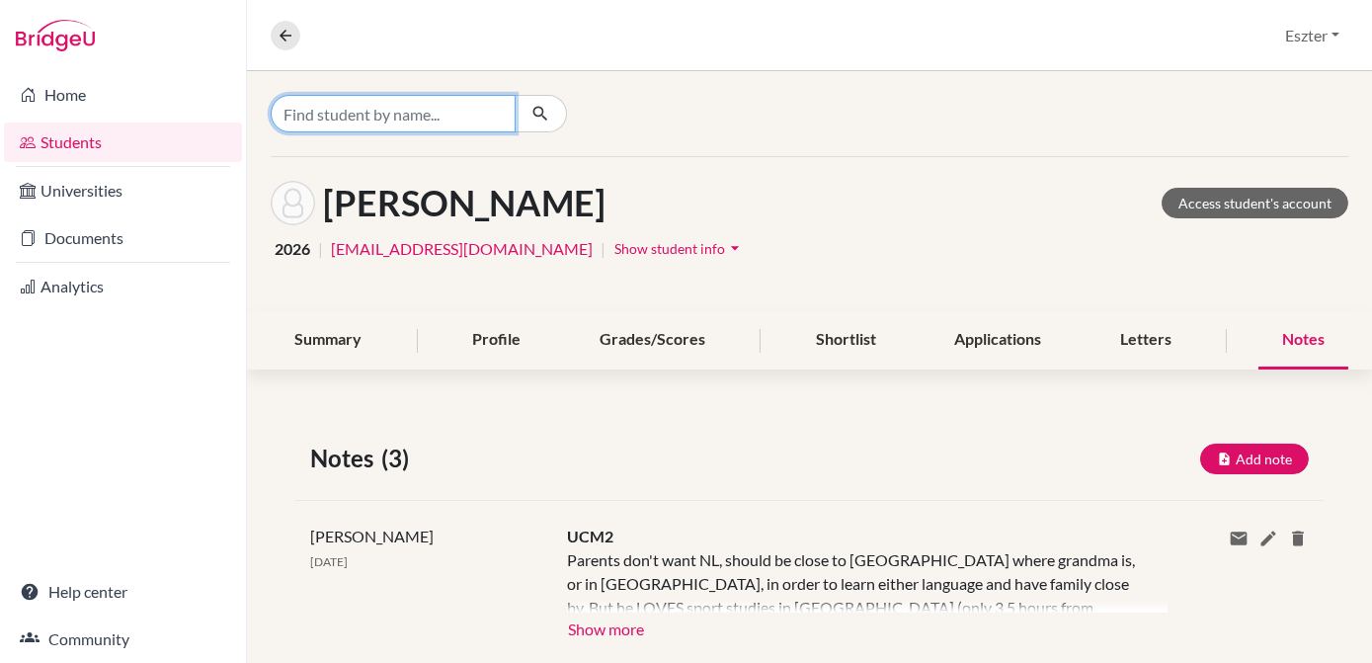
click at [440, 122] on input "Find student by name..." at bounding box center [393, 114] width 245 height 38
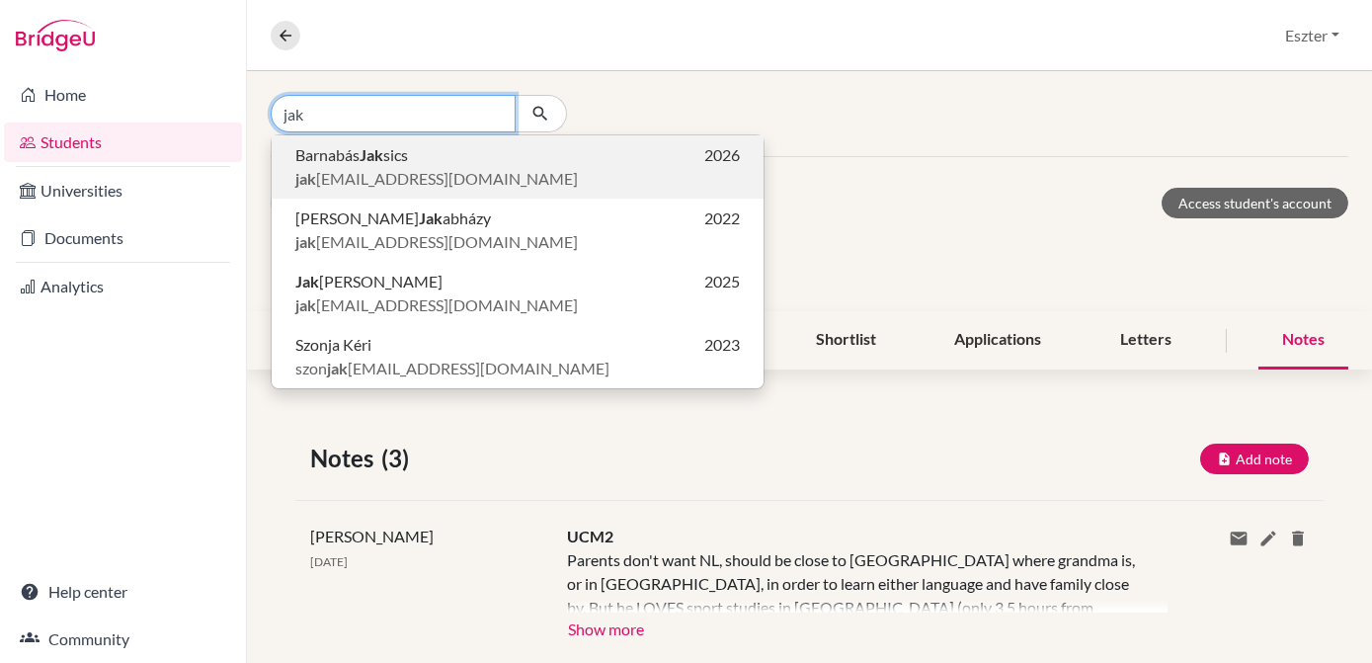
type input "jak"
click at [414, 164] on p "Barnabás Jak sics 2026" at bounding box center [517, 155] width 445 height 24
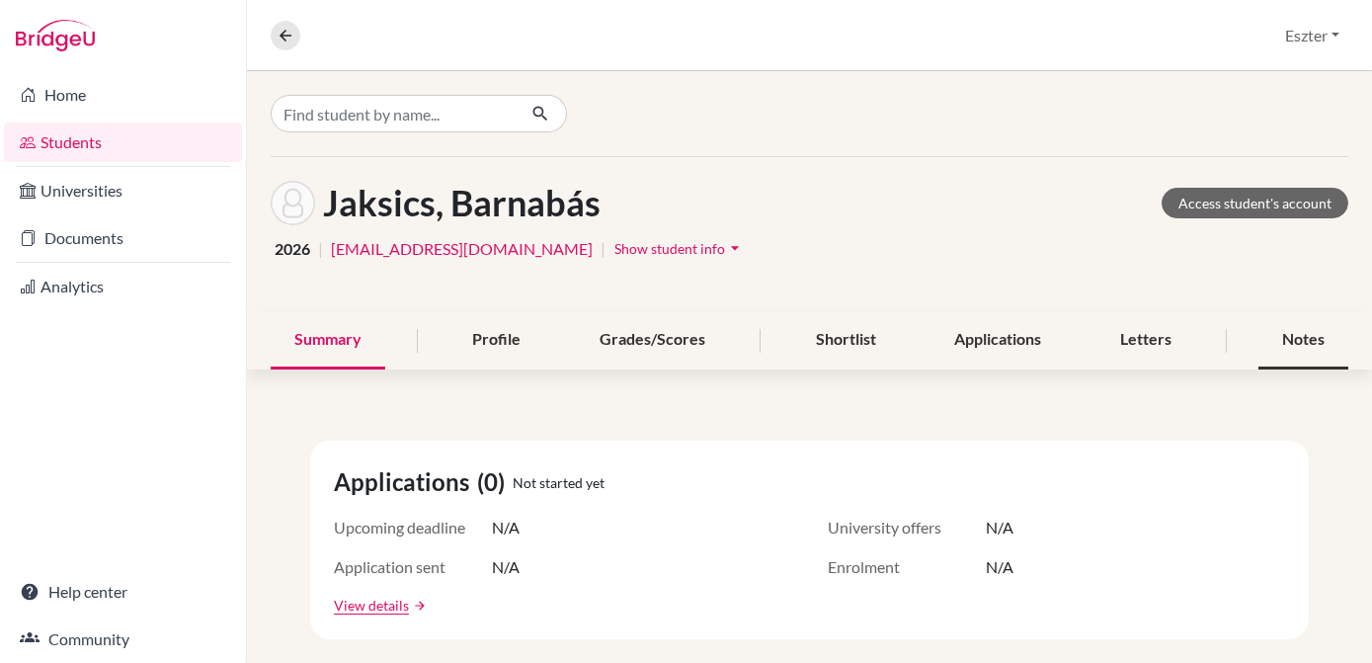
click at [1297, 344] on div "Notes" at bounding box center [1303, 340] width 90 height 58
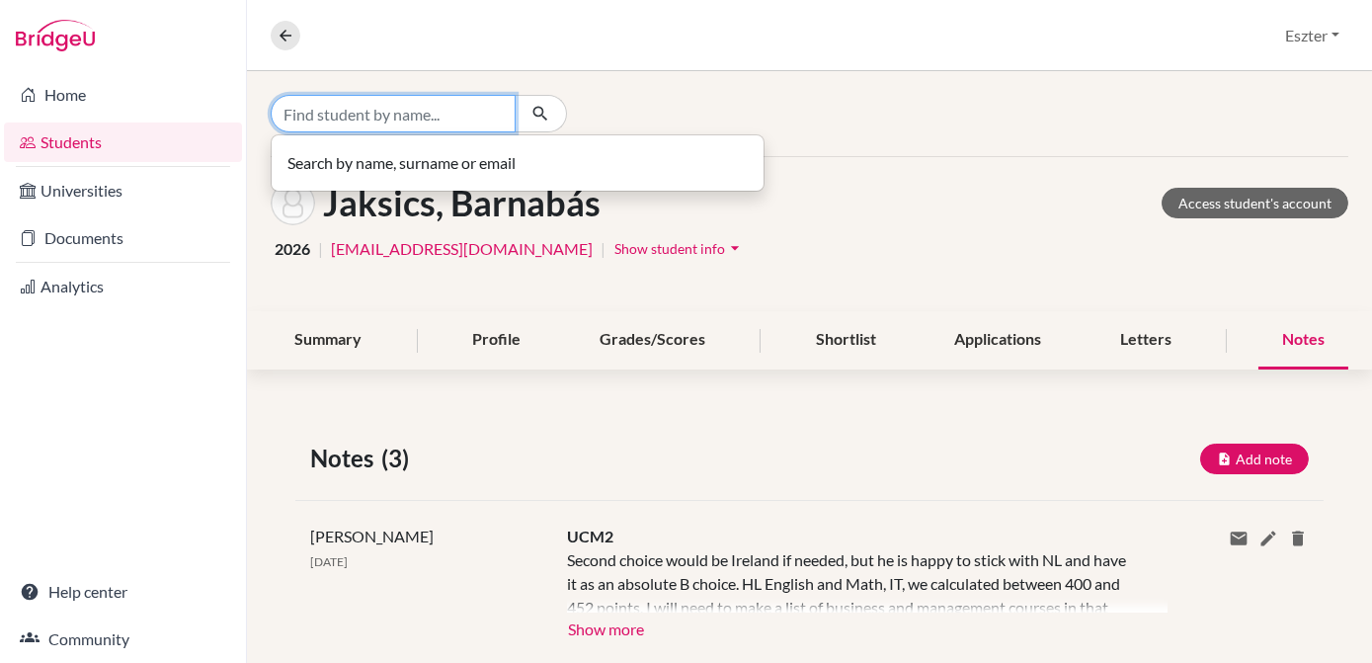
click at [455, 122] on input "Find student by name..." at bounding box center [393, 114] width 245 height 38
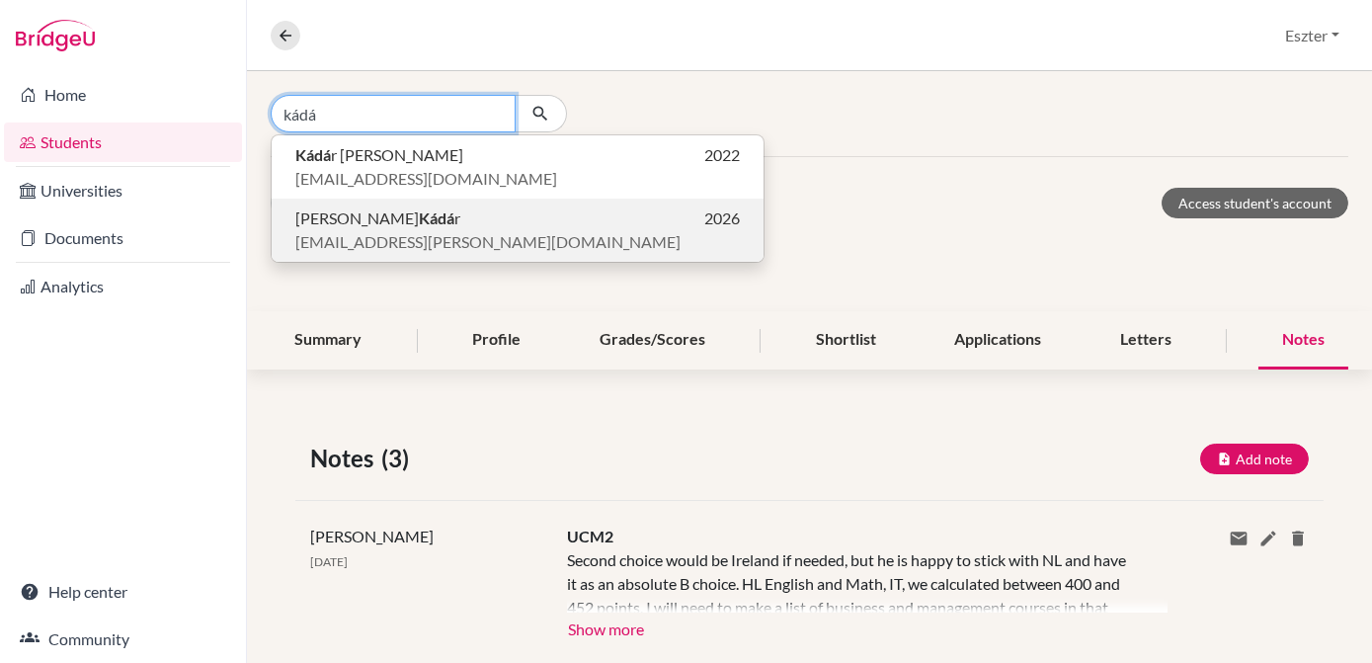
type input "kádá"
click at [382, 217] on span "Miklós Kádá r" at bounding box center [377, 218] width 165 height 24
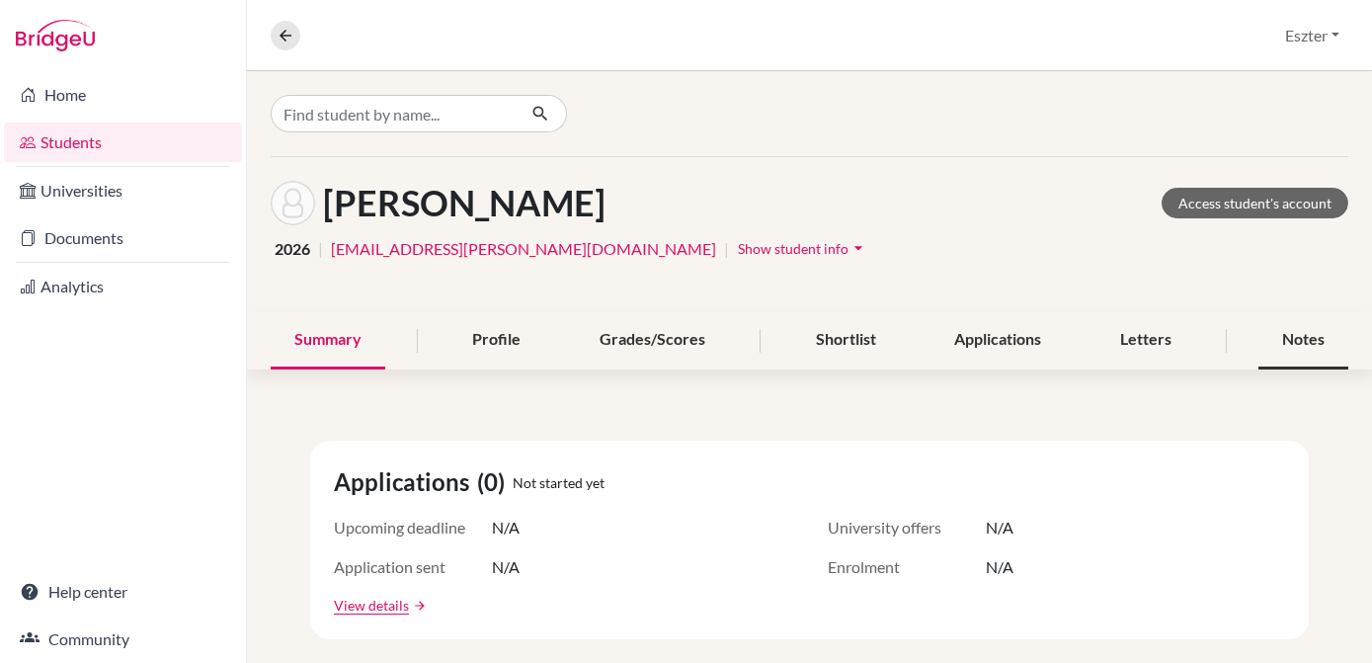
click at [1305, 332] on div "Notes" at bounding box center [1303, 340] width 90 height 58
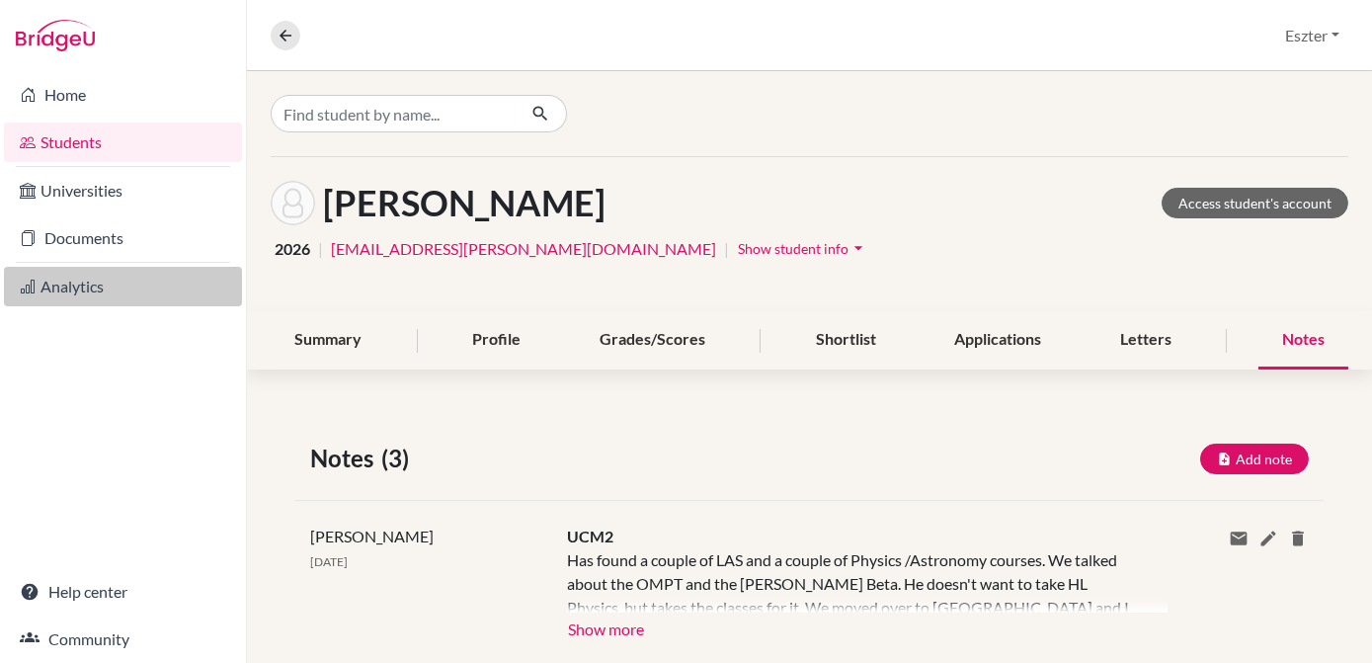
click at [54, 299] on link "Analytics" at bounding box center [123, 287] width 238 height 40
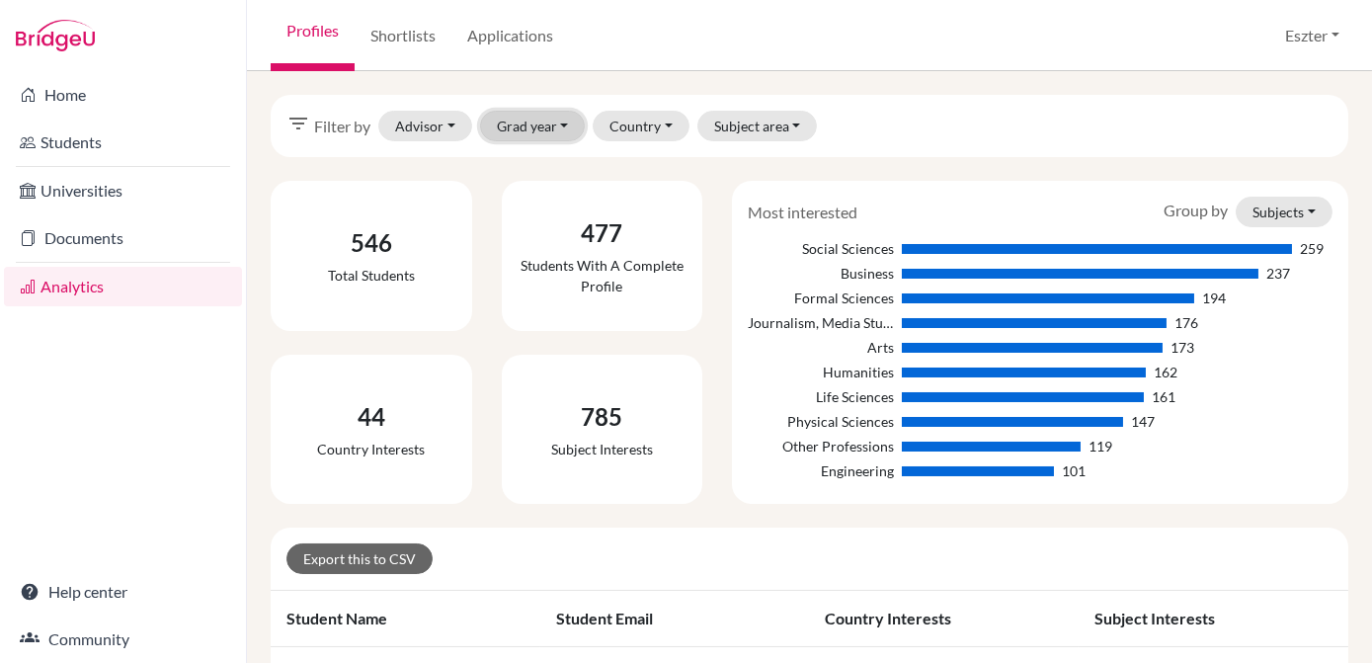
click at [553, 124] on button "Grad year" at bounding box center [533, 126] width 106 height 31
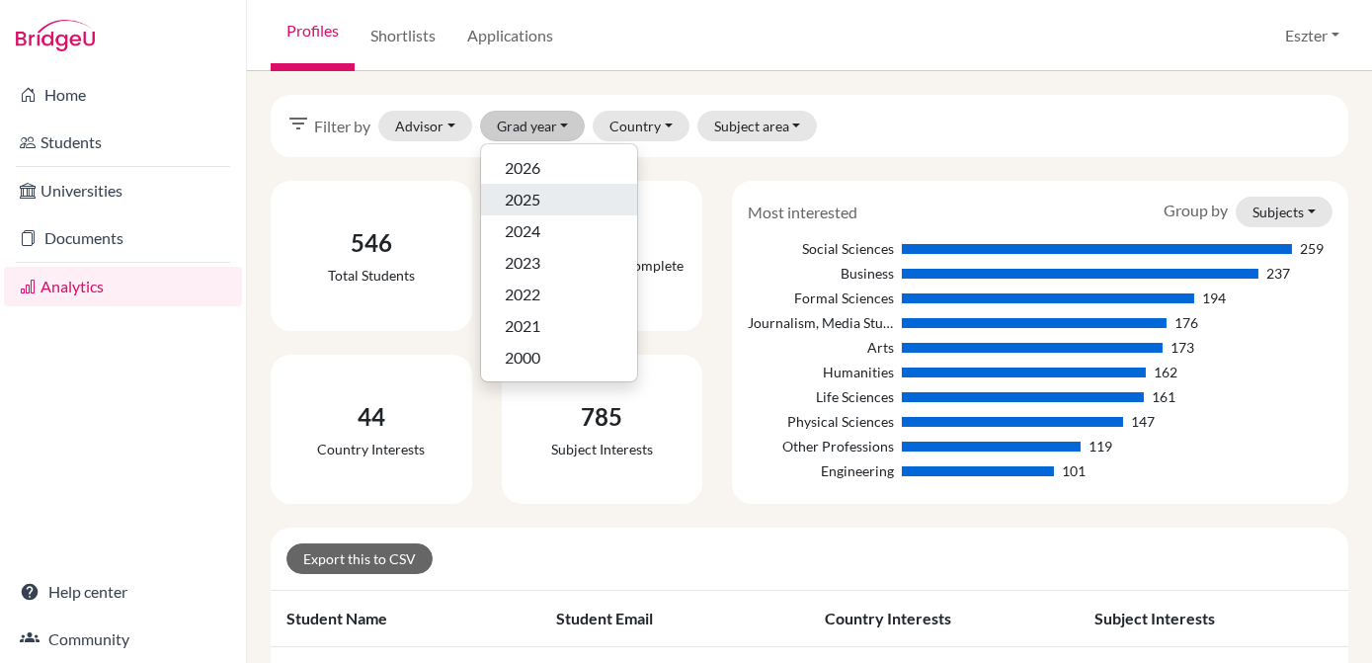
click at [534, 195] on span "2025" at bounding box center [523, 200] width 36 height 24
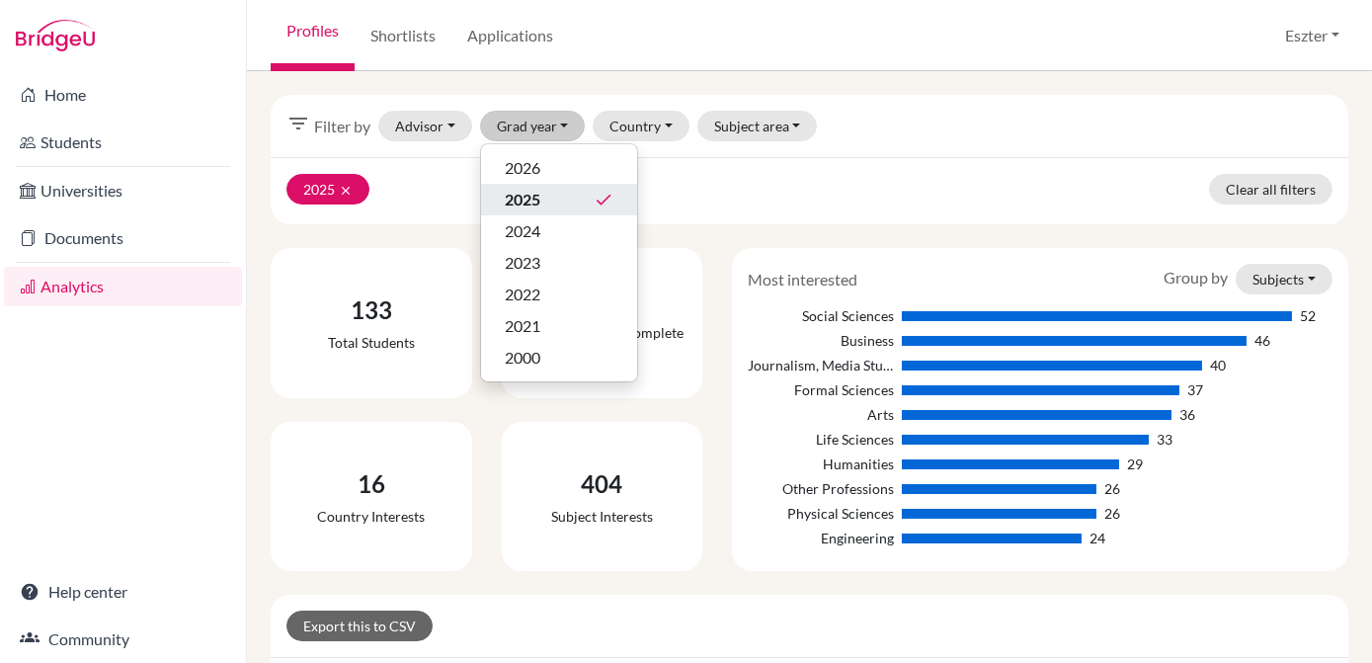
click at [828, 175] on div "2025 clear Clear all filters" at bounding box center [810, 190] width 1078 height 67
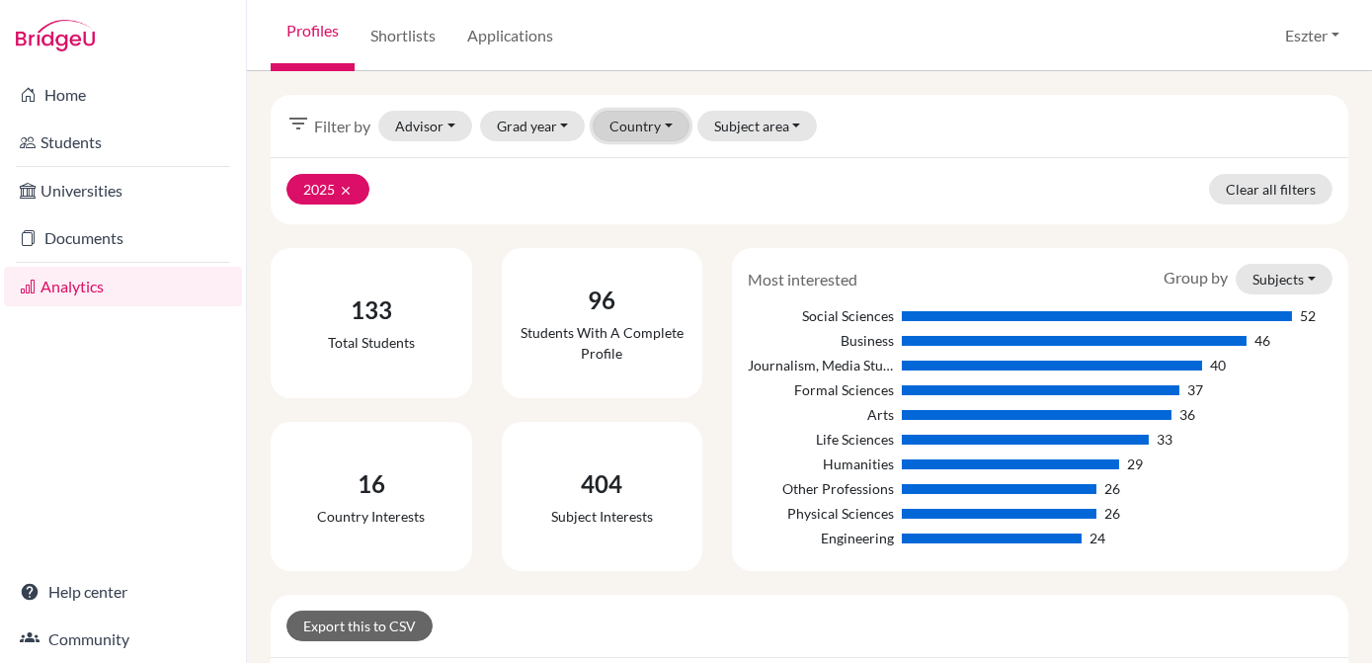
click at [619, 122] on button "Country" at bounding box center [641, 126] width 97 height 31
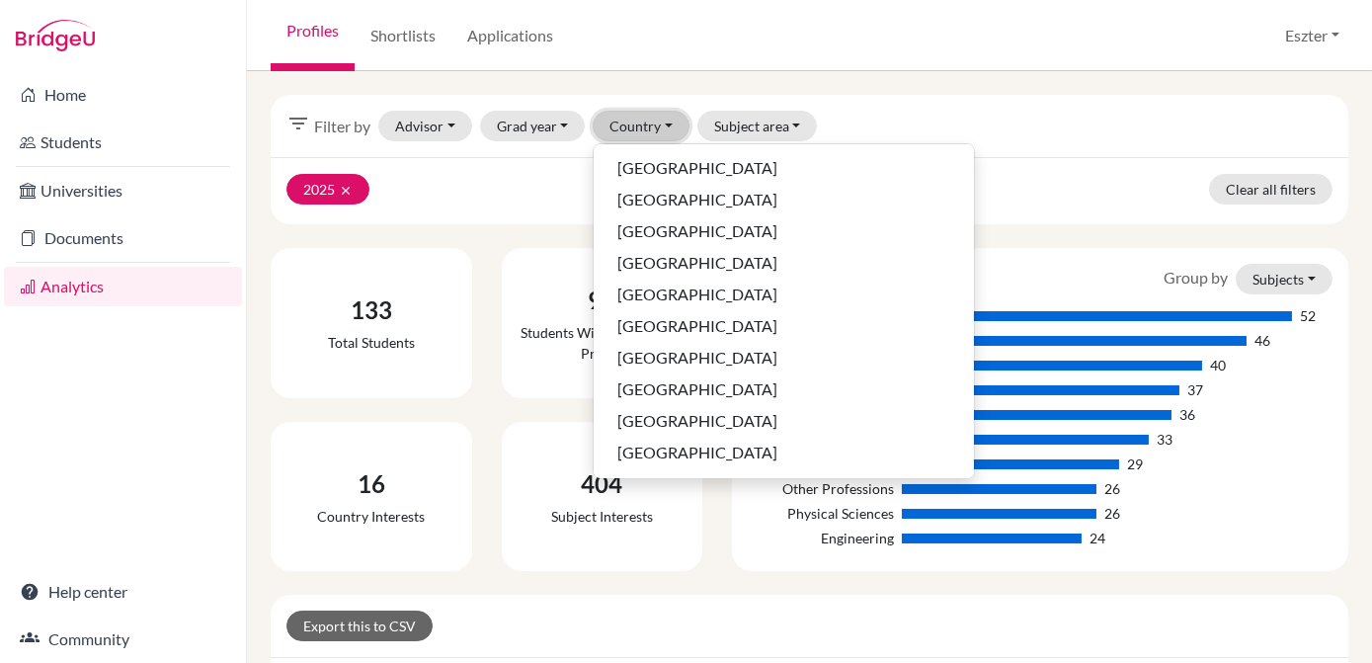
click at [619, 124] on button "Country" at bounding box center [641, 126] width 97 height 31
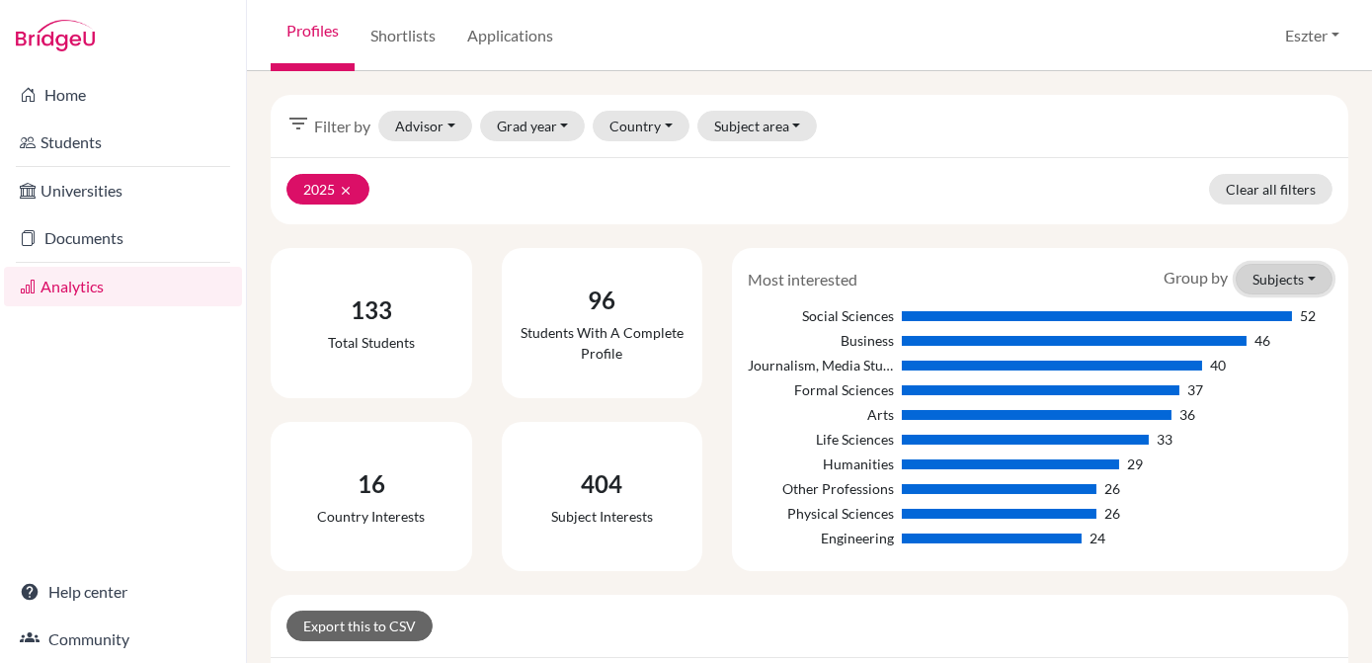
click at [1254, 274] on button "Subjects" at bounding box center [1284, 279] width 97 height 31
click at [1219, 349] on button "Countries" at bounding box center [1253, 353] width 156 height 32
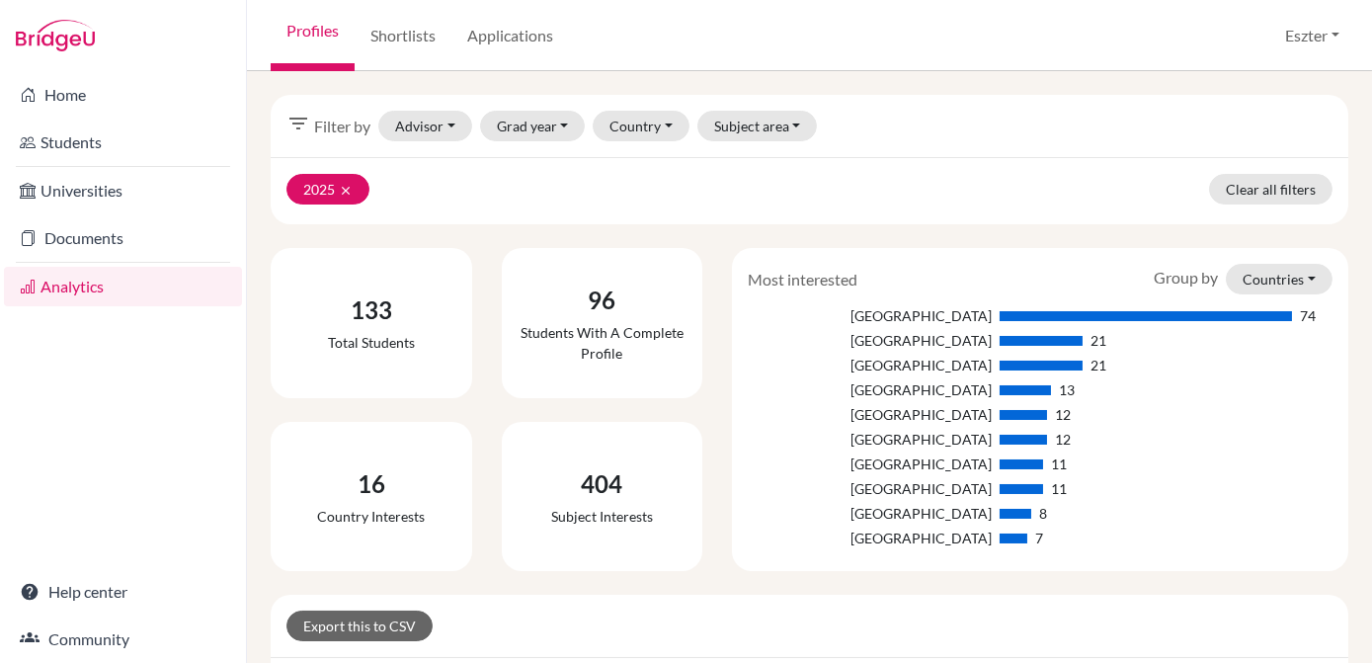
click at [1024, 374] on div "Netherlands 74 Hungary 21 Ireland 21 Denmark 13 Spain 12 United Kingdom 12 Aust…" at bounding box center [1040, 428] width 585 height 247
click at [1271, 288] on button "Countries" at bounding box center [1279, 279] width 107 height 31
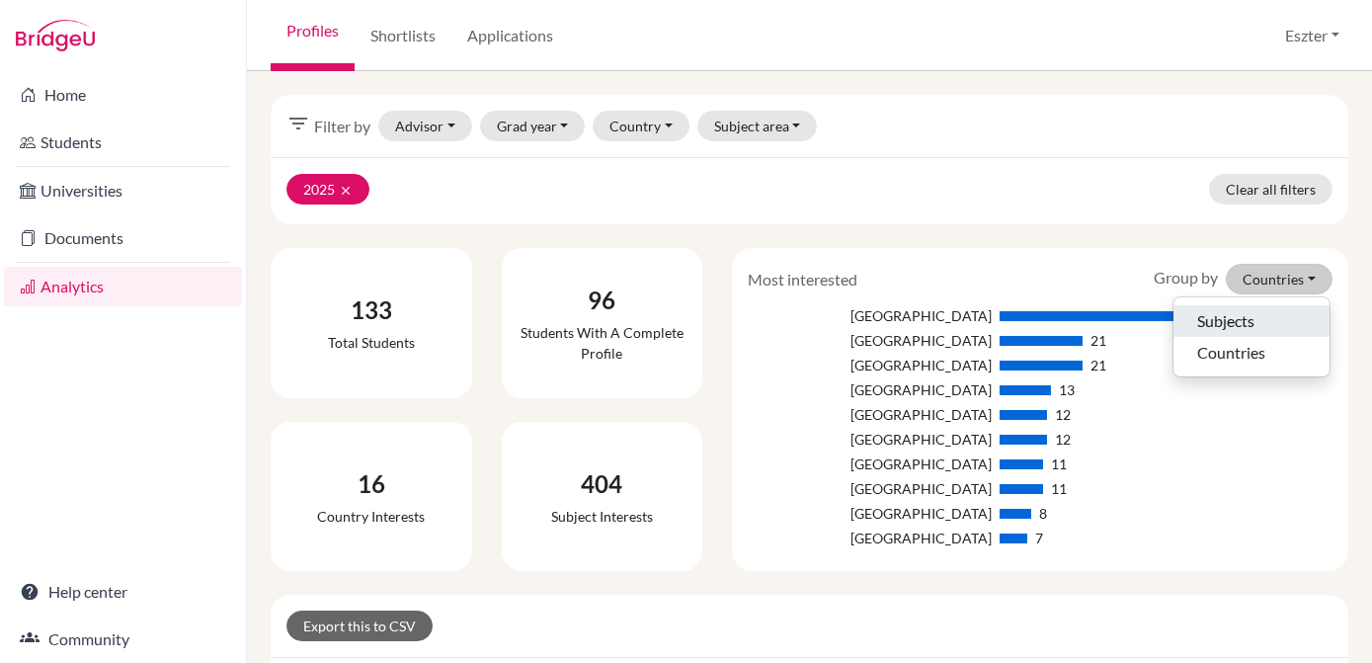
click at [1218, 325] on button "Subjects" at bounding box center [1252, 321] width 156 height 32
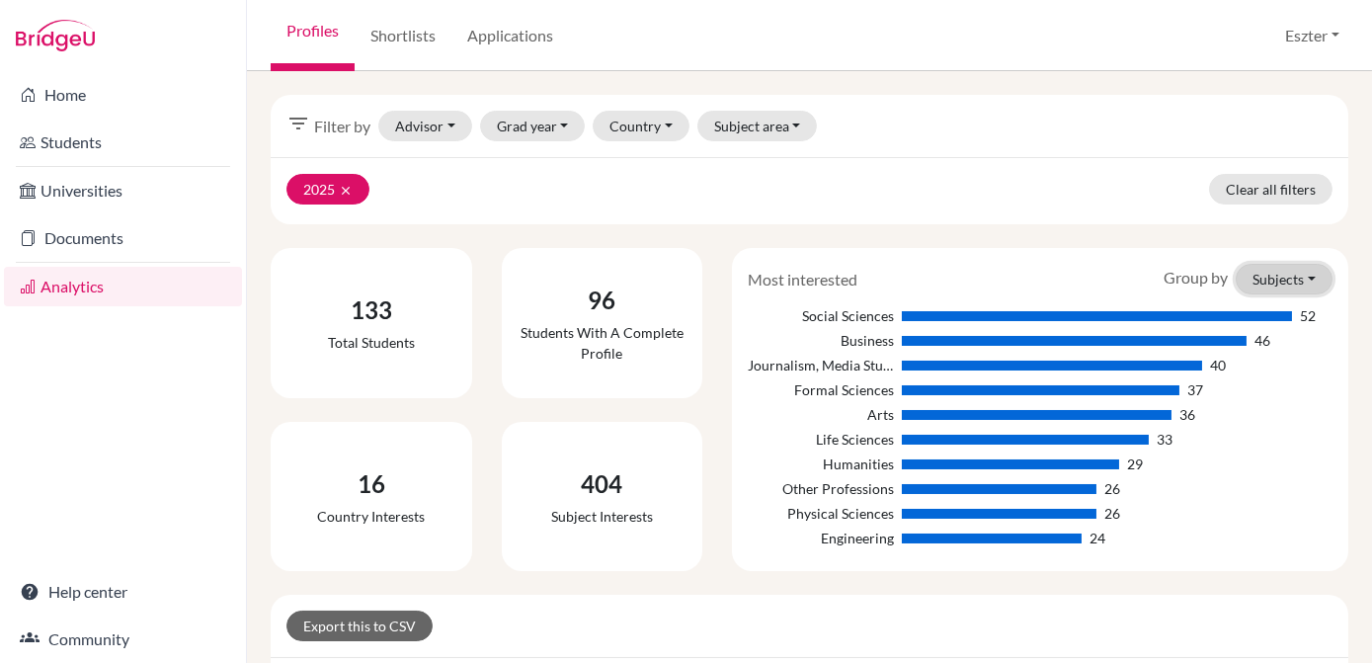
click at [1293, 278] on button "Subjects" at bounding box center [1284, 279] width 97 height 31
click at [1198, 278] on div "Group by Subjects Subjects Countries" at bounding box center [1248, 279] width 199 height 31
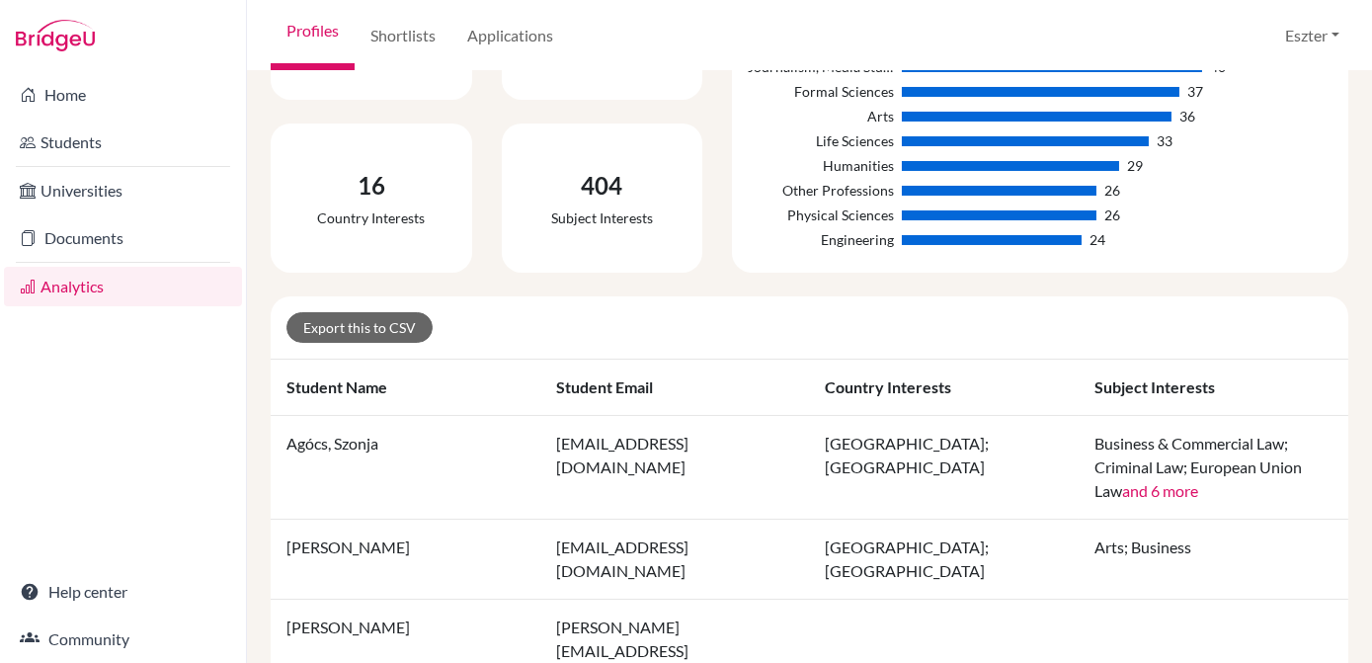
scroll to position [300, 0]
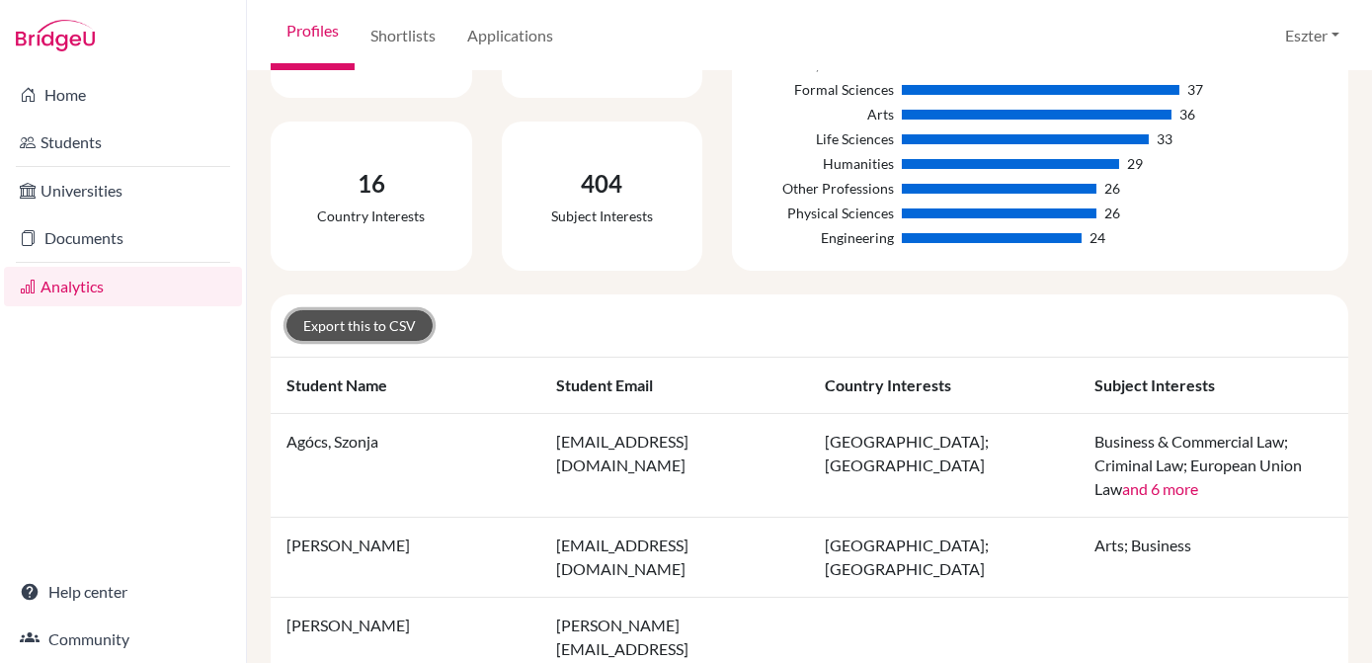
click at [396, 324] on link "Export this to CSV" at bounding box center [359, 325] width 146 height 31
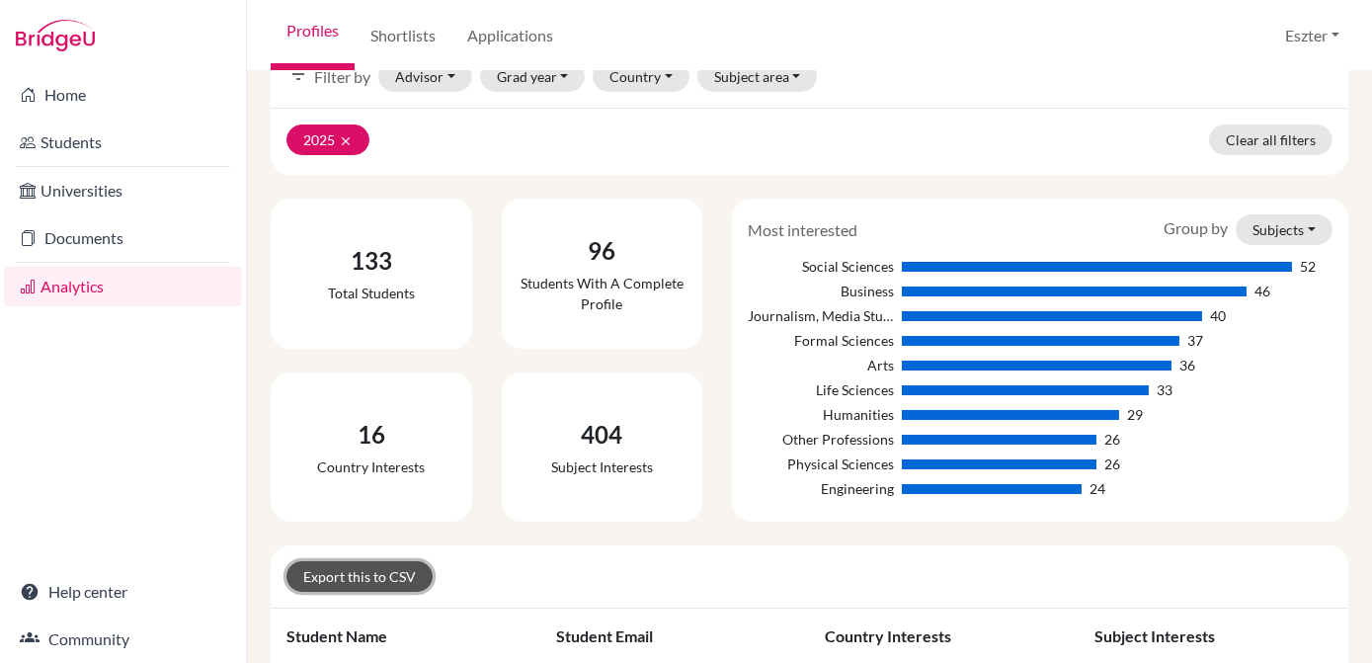
scroll to position [0, 0]
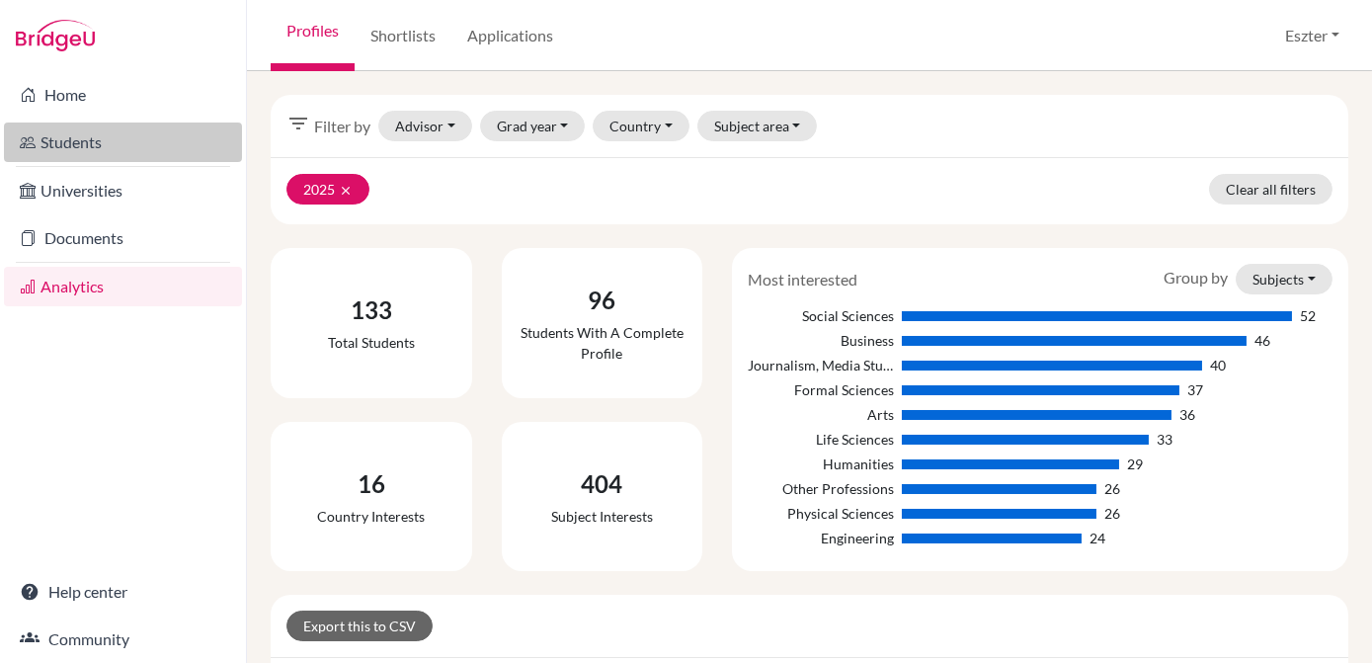
click at [60, 130] on link "Students" at bounding box center [123, 142] width 238 height 40
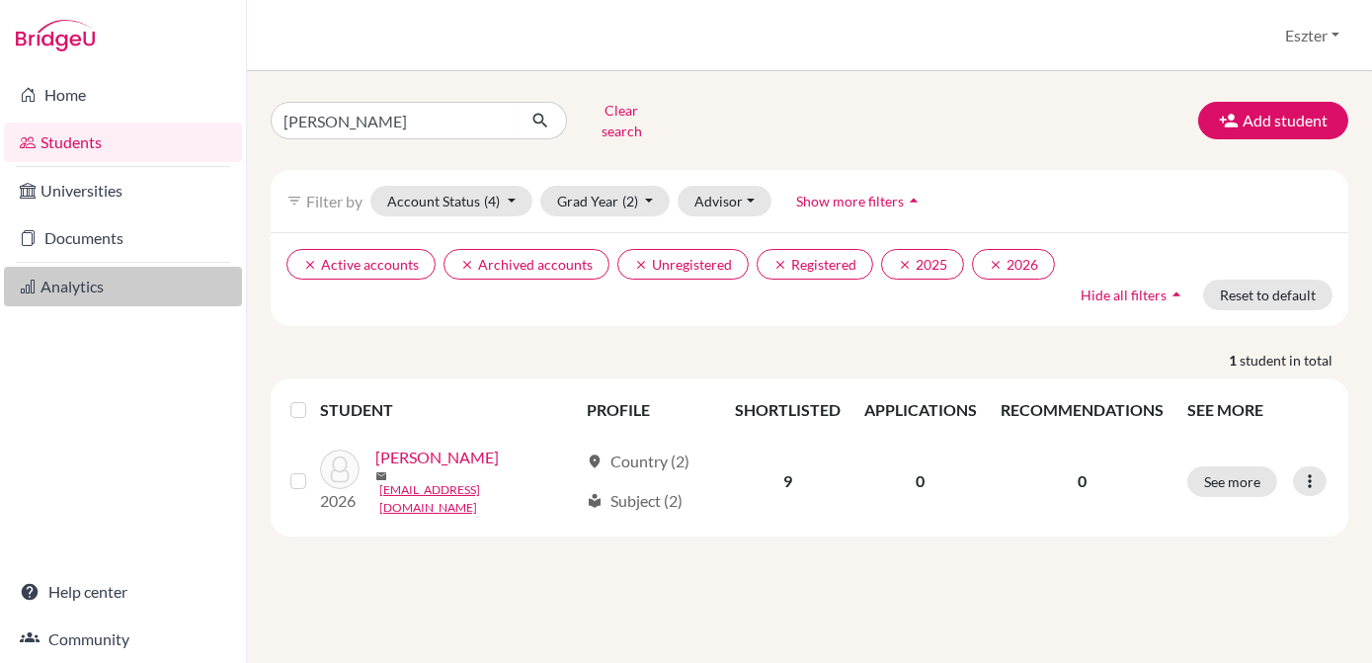
click at [95, 285] on link "Analytics" at bounding box center [123, 287] width 238 height 40
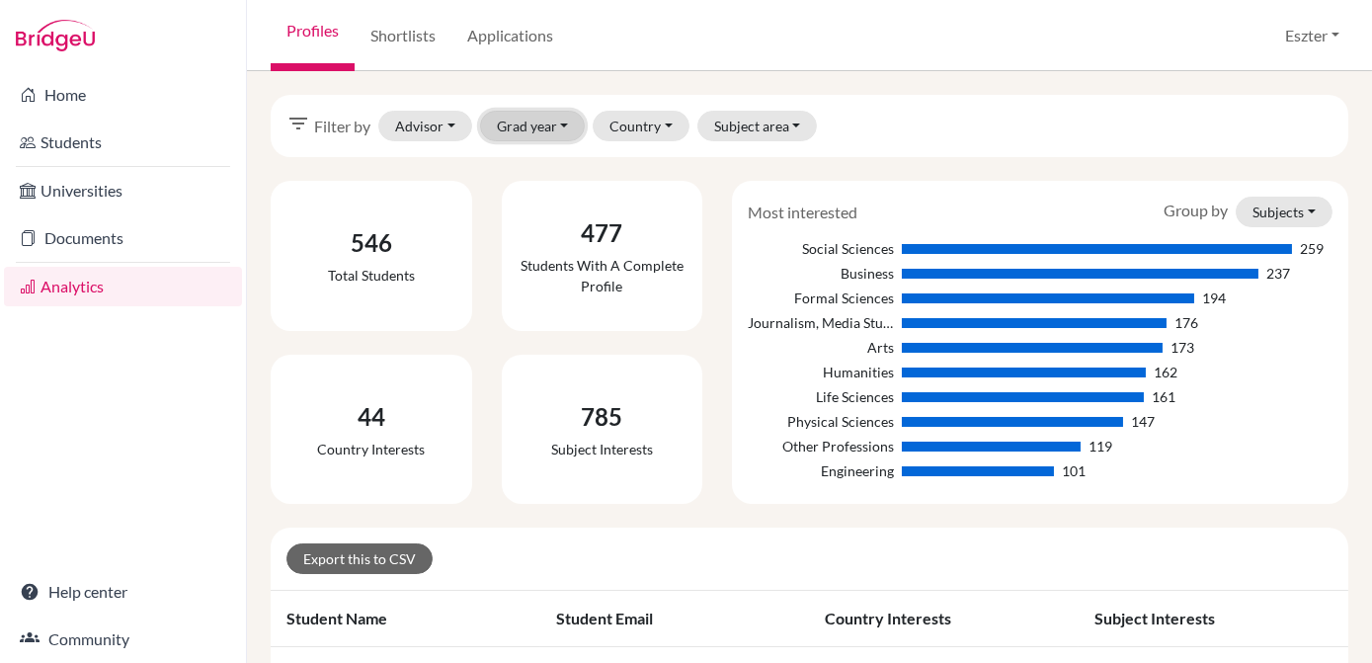
click at [534, 122] on button "Grad year" at bounding box center [533, 126] width 106 height 31
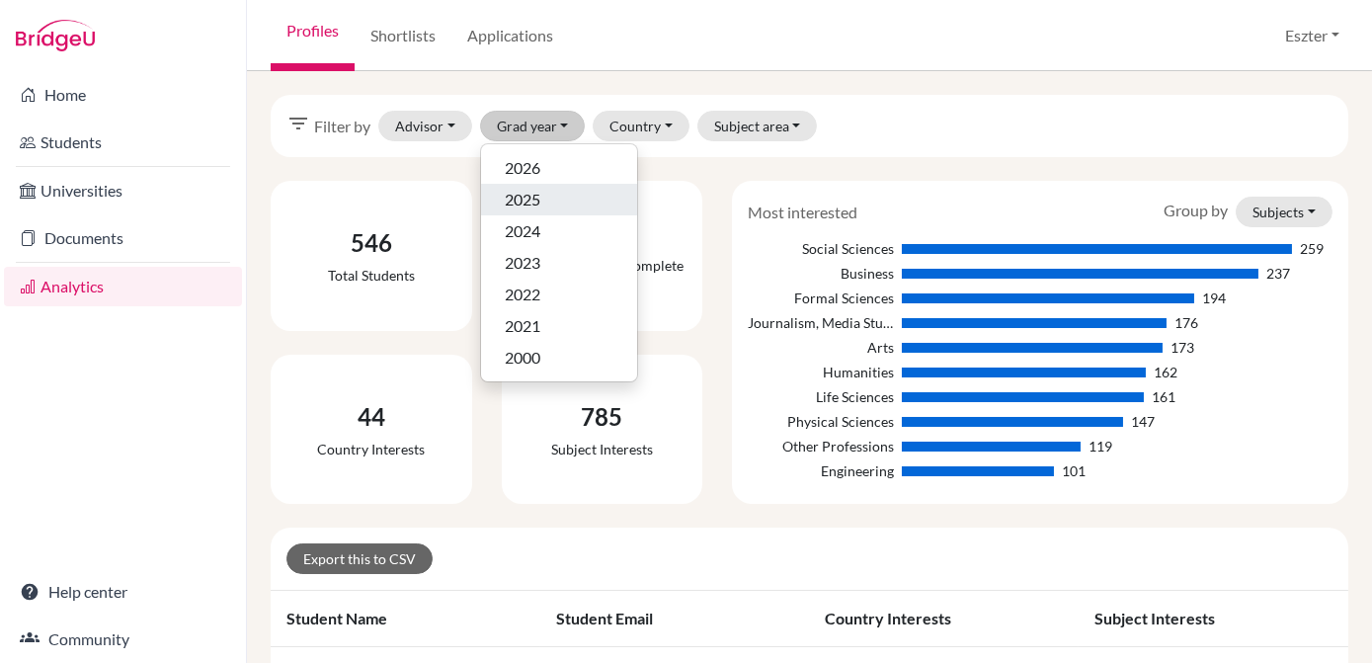
click at [514, 194] on span "2025" at bounding box center [523, 200] width 36 height 24
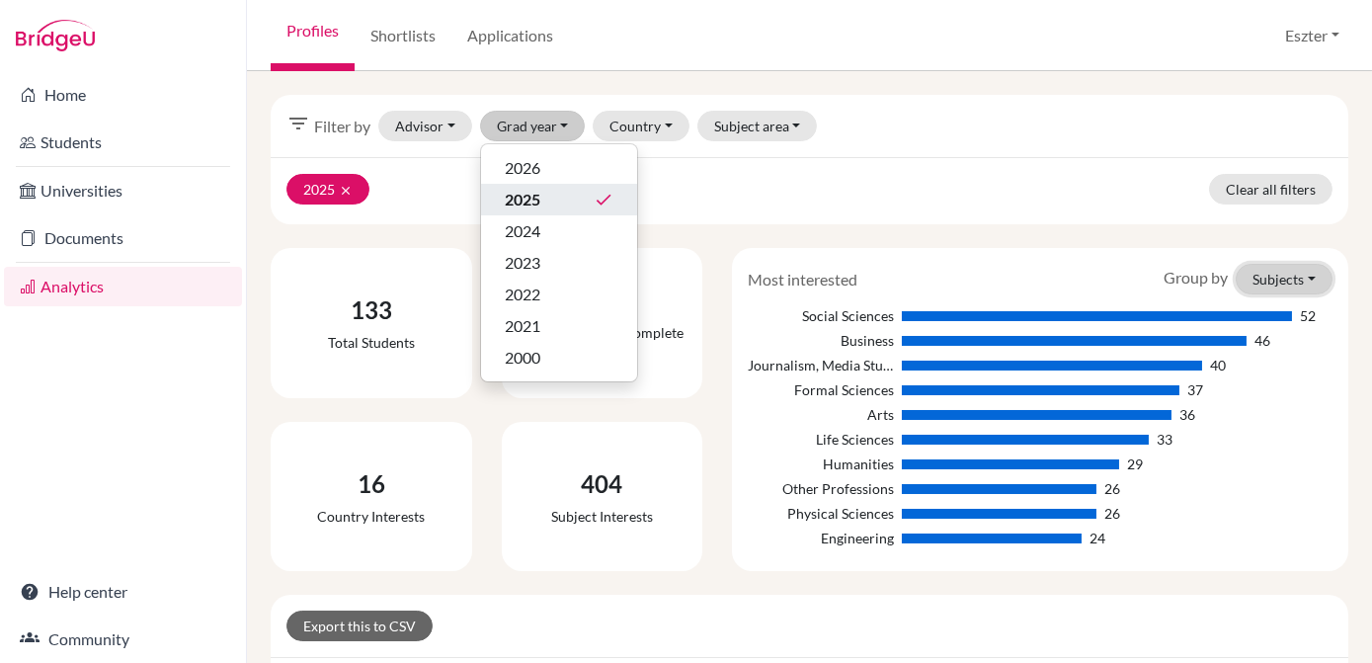
click at [1293, 277] on button "Subjects" at bounding box center [1284, 279] width 97 height 31
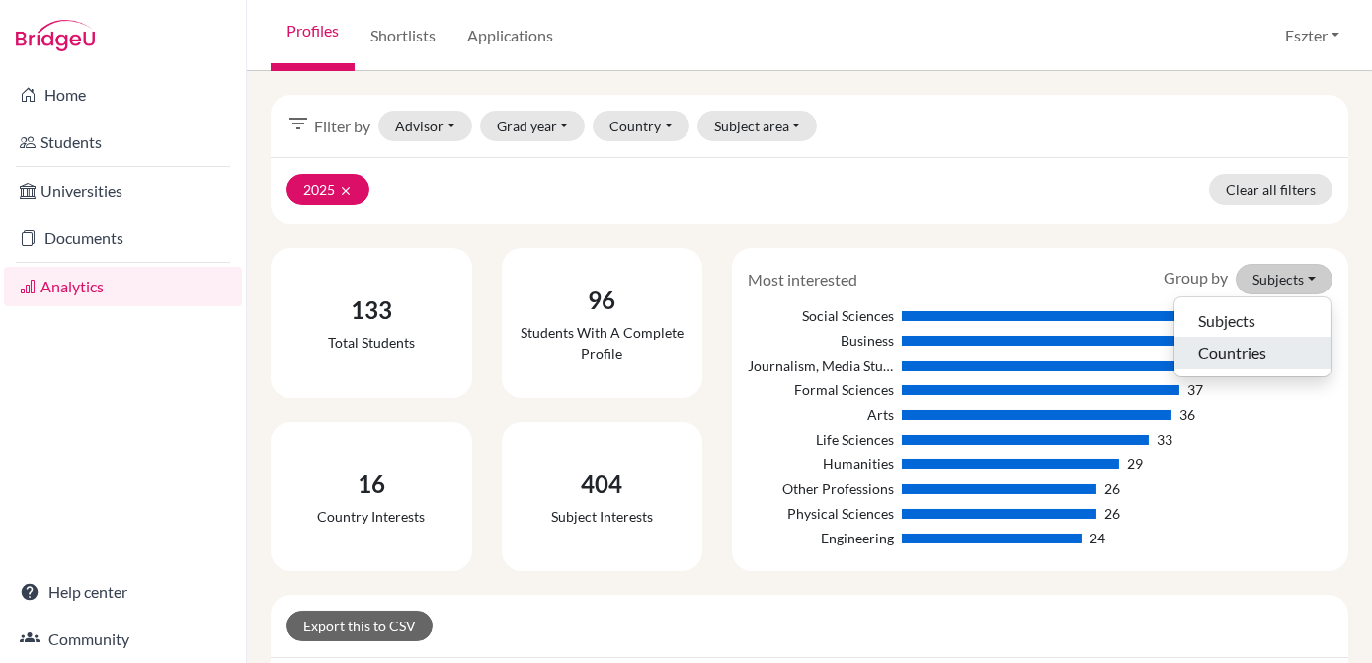
click at [1217, 352] on button "Countries" at bounding box center [1253, 353] width 156 height 32
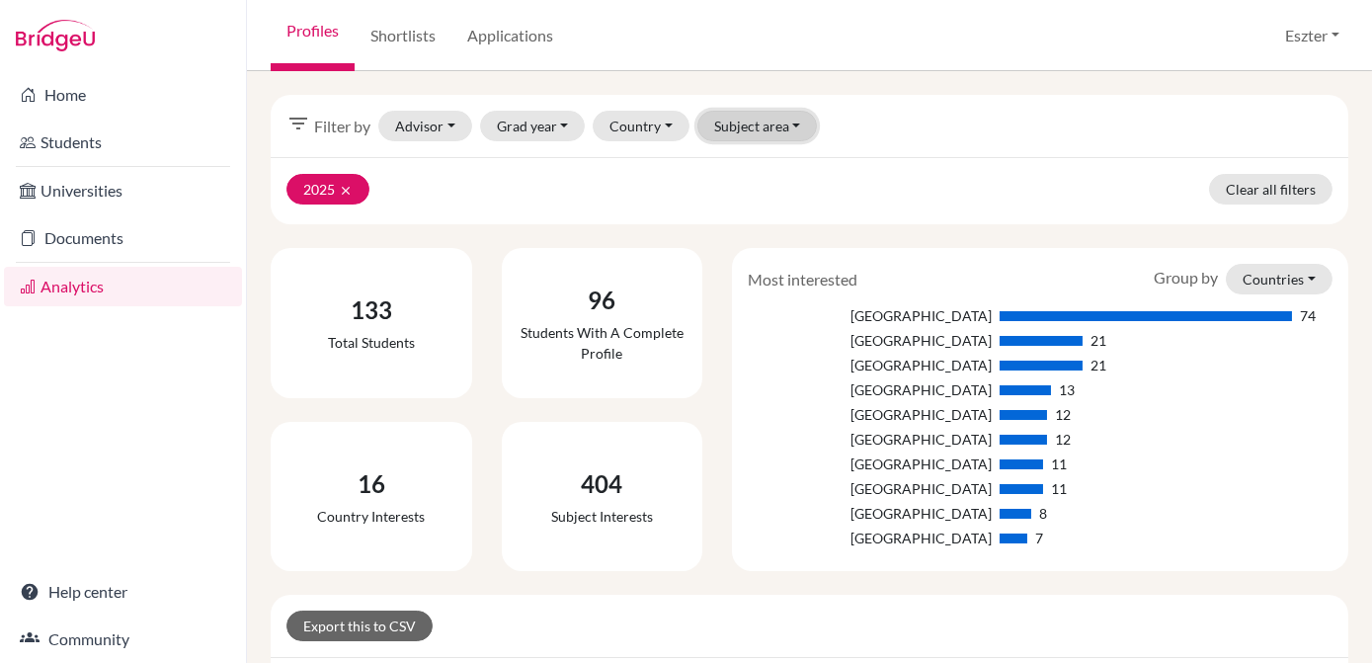
click at [769, 129] on button "Subject area" at bounding box center [757, 126] width 121 height 31
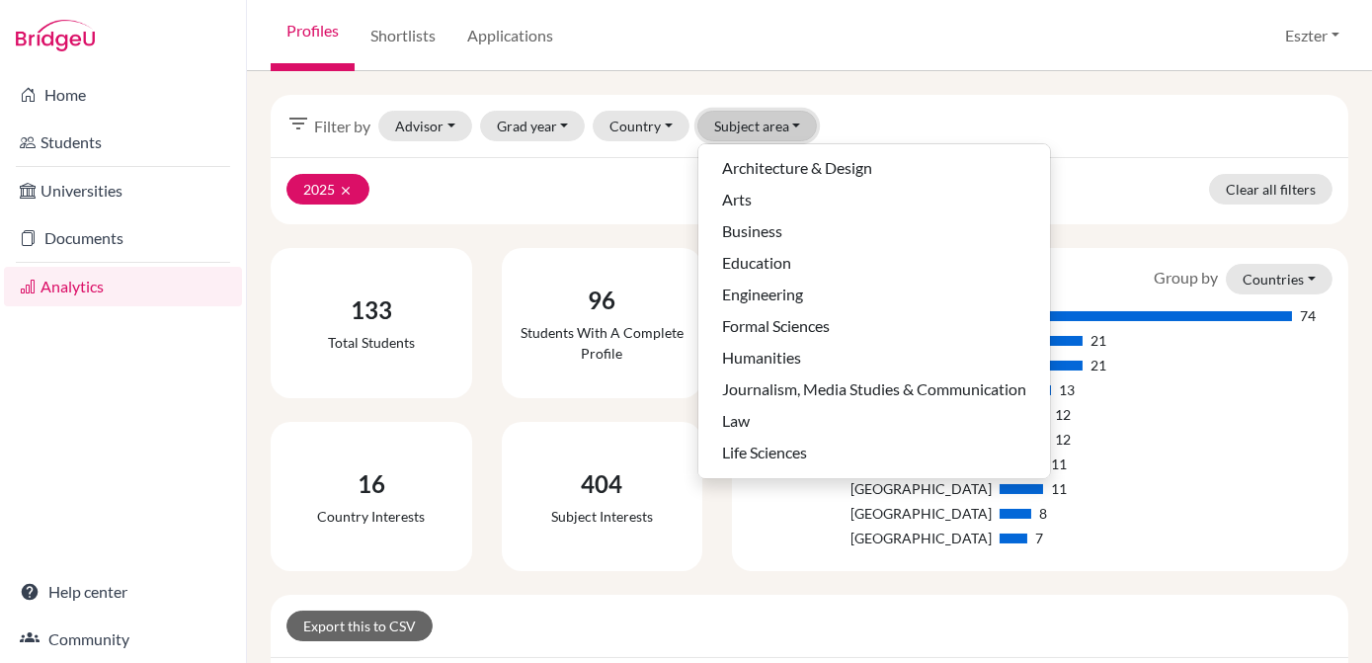
click at [764, 129] on button "Subject area" at bounding box center [757, 126] width 121 height 31
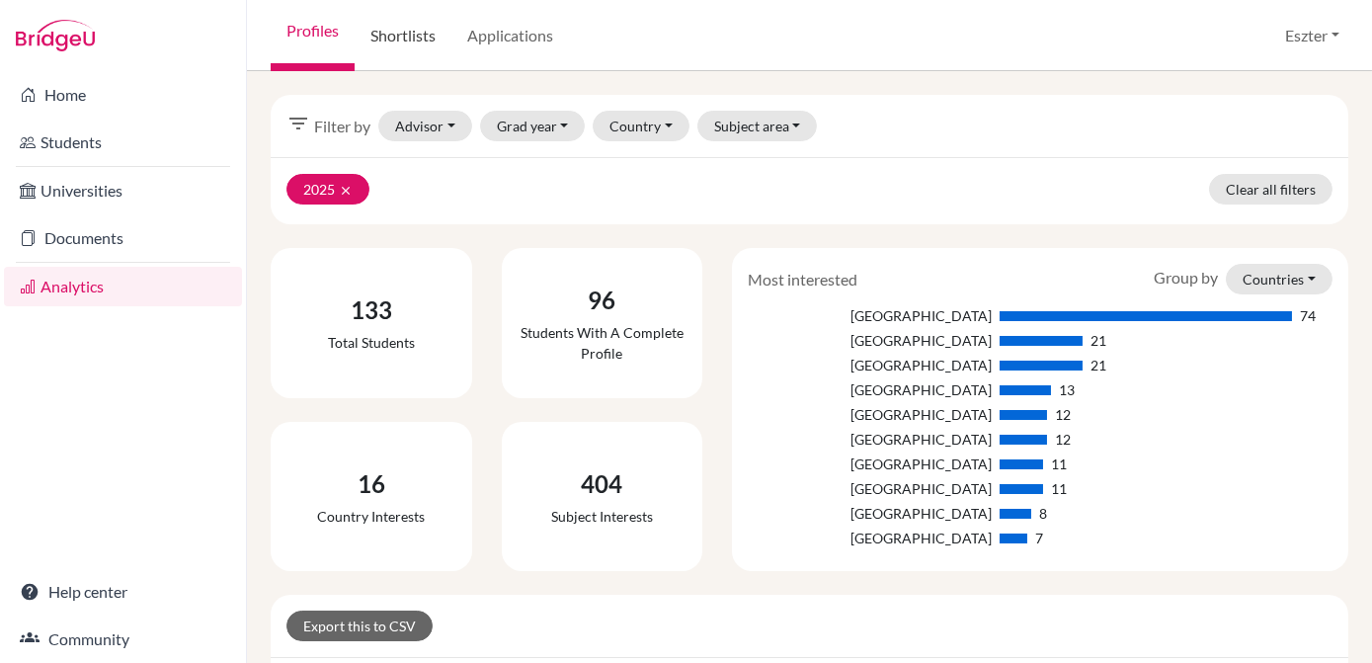
click at [405, 24] on link "Shortlists" at bounding box center [403, 35] width 97 height 71
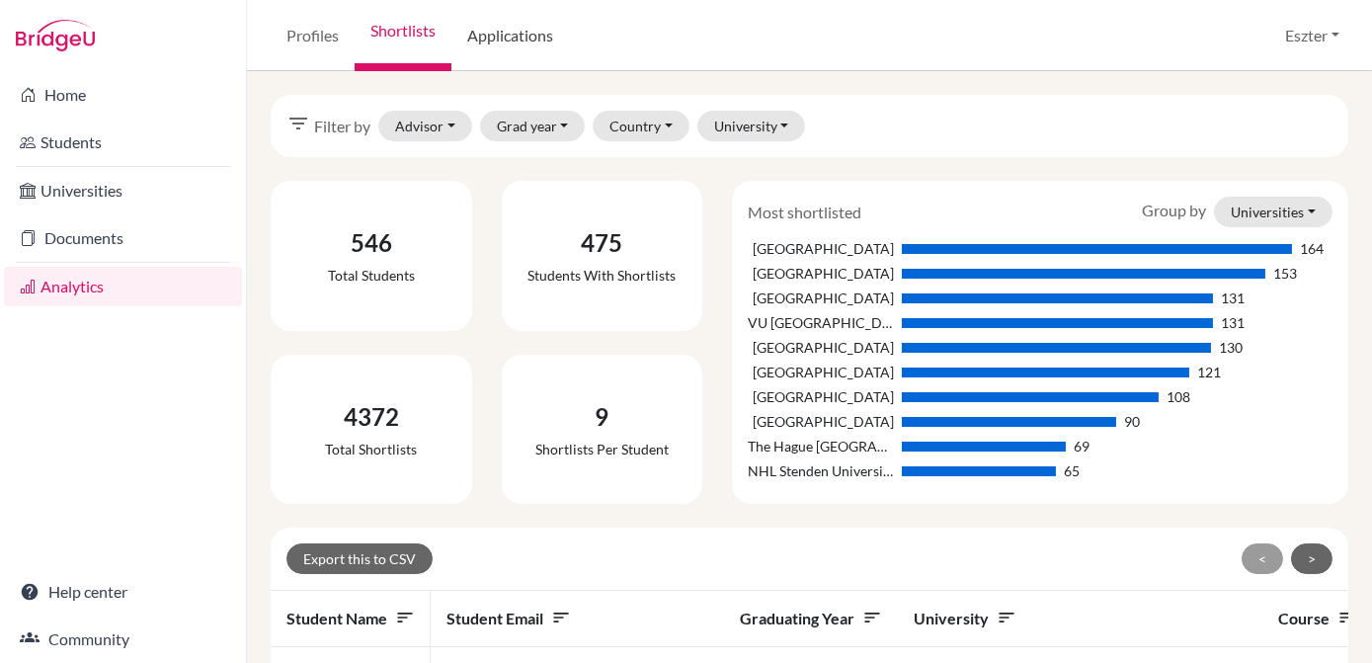
click at [500, 41] on link "Applications" at bounding box center [510, 35] width 118 height 71
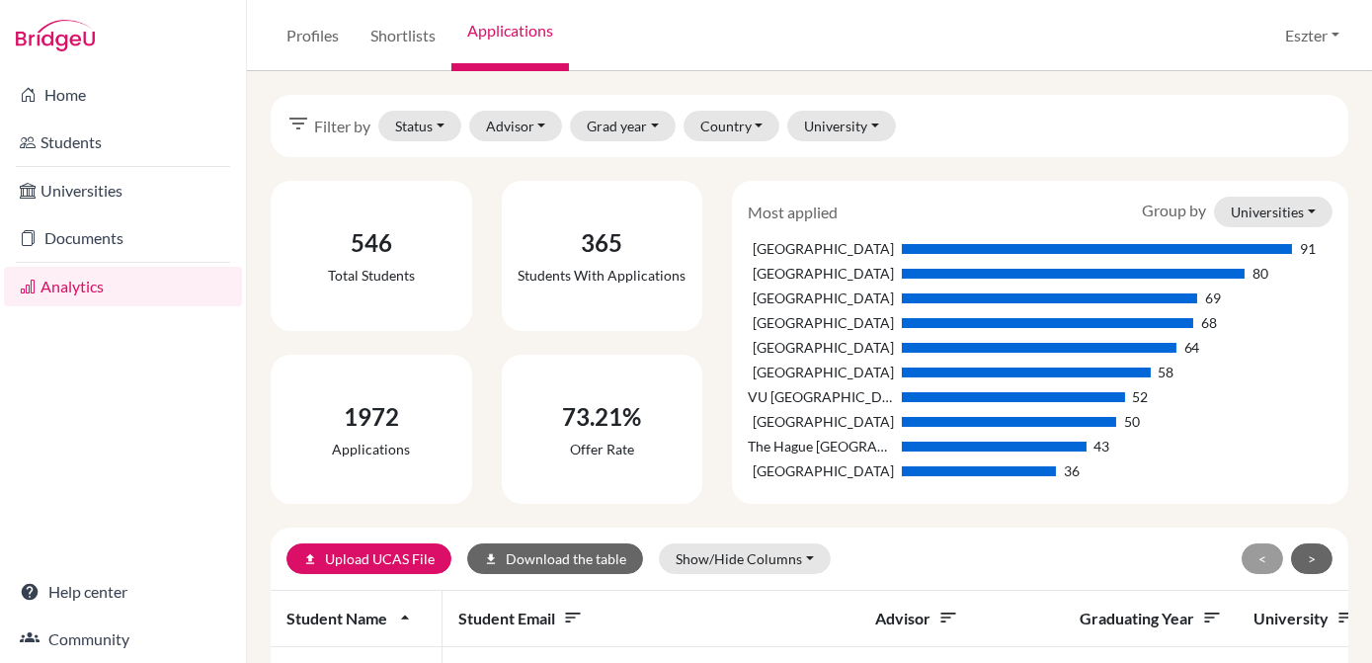
click at [1156, 428] on div "50" at bounding box center [1097, 421] width 390 height 21
click at [1127, 383] on div "Tilburg University 91 Maastricht University 80 University of Amsterdam 69 Erasm…" at bounding box center [1040, 361] width 585 height 247
drag, startPoint x: 1128, startPoint y: 383, endPoint x: 910, endPoint y: 199, distance: 286.0
click at [910, 199] on div "Most applied Group by Universities Universities Courses Countries" at bounding box center [1040, 212] width 614 height 31
click at [1277, 204] on button "Universities" at bounding box center [1273, 212] width 119 height 31
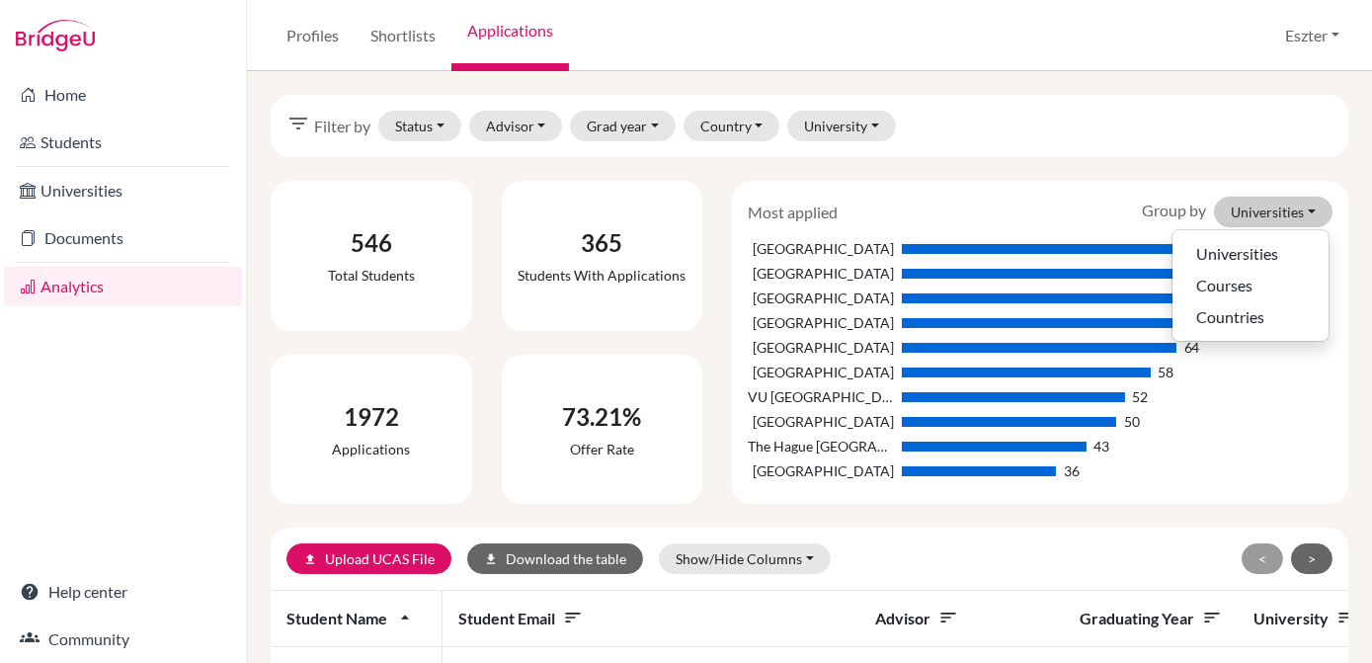
click at [1242, 408] on div "Tilburg University 91 Maastricht University 80 University of Amsterdam 69 Erasm…" at bounding box center [1040, 361] width 585 height 247
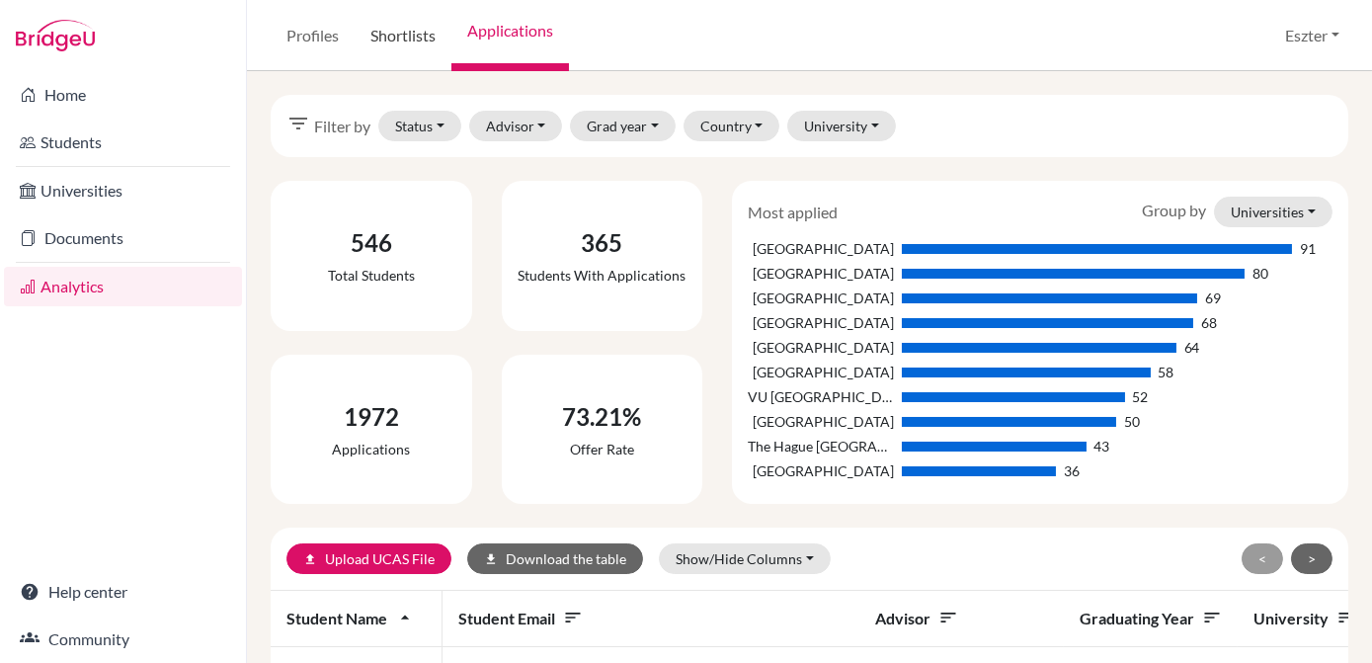
click at [390, 33] on link "Shortlists" at bounding box center [403, 35] width 97 height 71
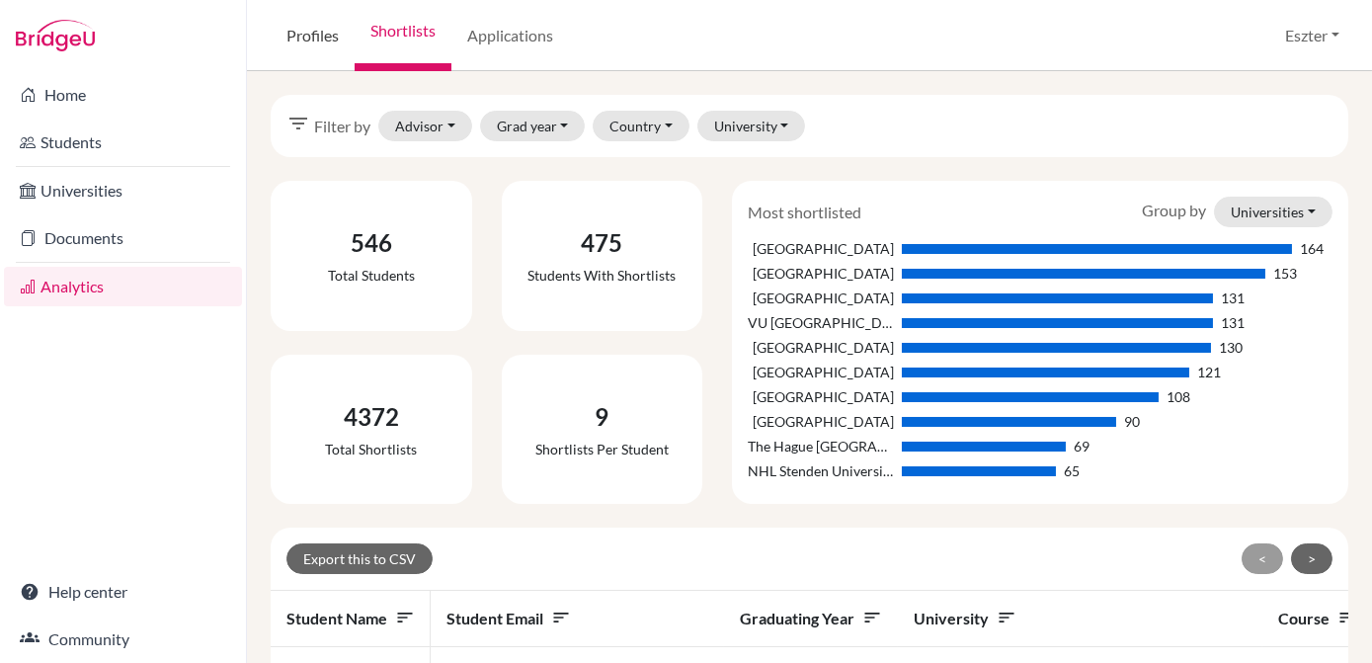
click at [319, 23] on link "Profiles" at bounding box center [313, 35] width 84 height 71
